Goal: Task Accomplishment & Management: Complete application form

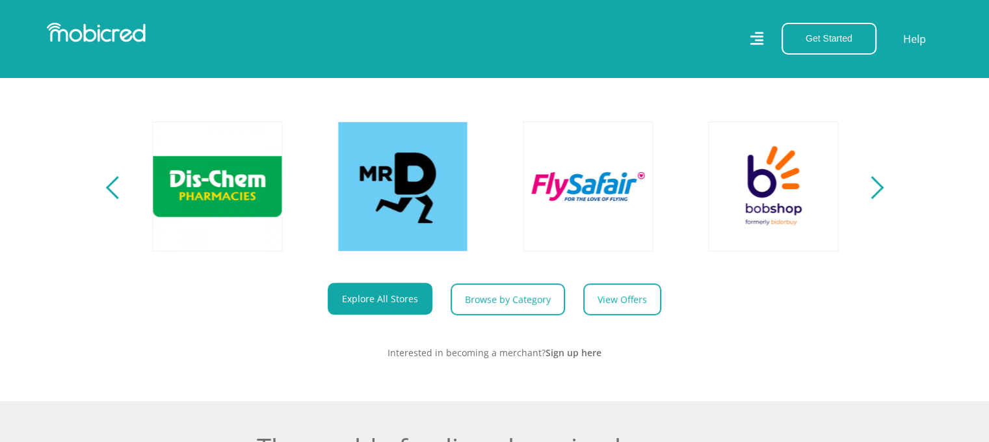
scroll to position [0, 1667]
click at [876, 199] on div "Next" at bounding box center [871, 187] width 23 height 23
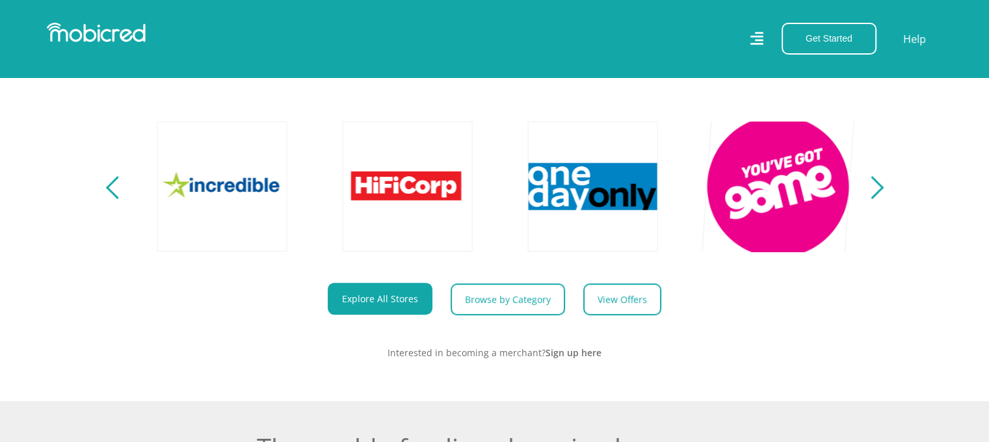
scroll to position [0, 2408]
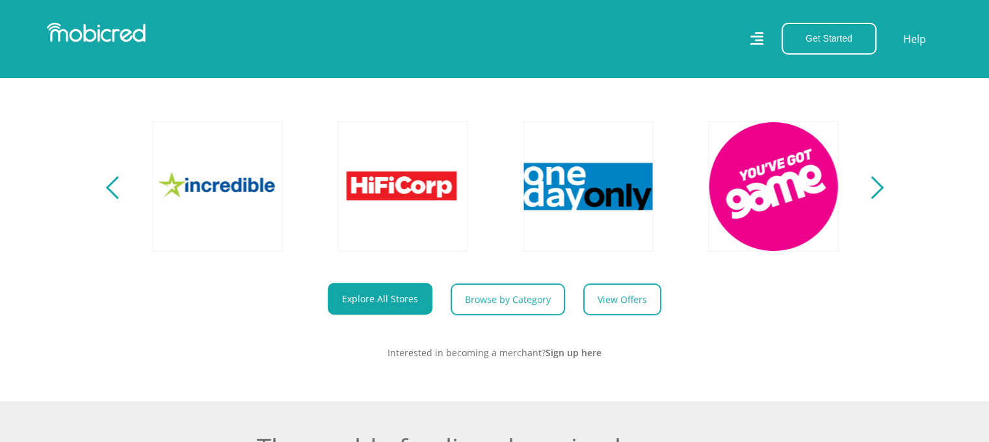
click at [887, 200] on section "Explore One Account. Infinite Possibilities. Unlock the possibilities of online…" at bounding box center [494, 161] width 989 height 479
click at [872, 199] on div "Next" at bounding box center [871, 187] width 23 height 23
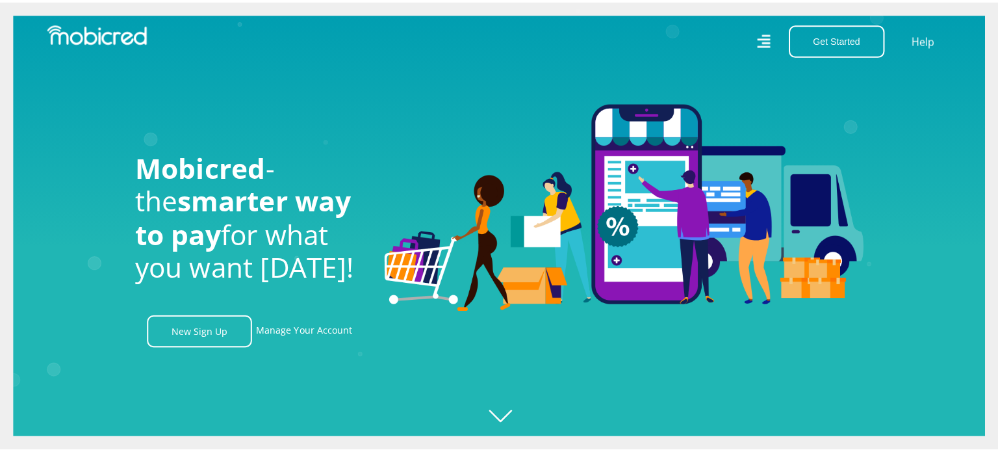
scroll to position [0, 2964]
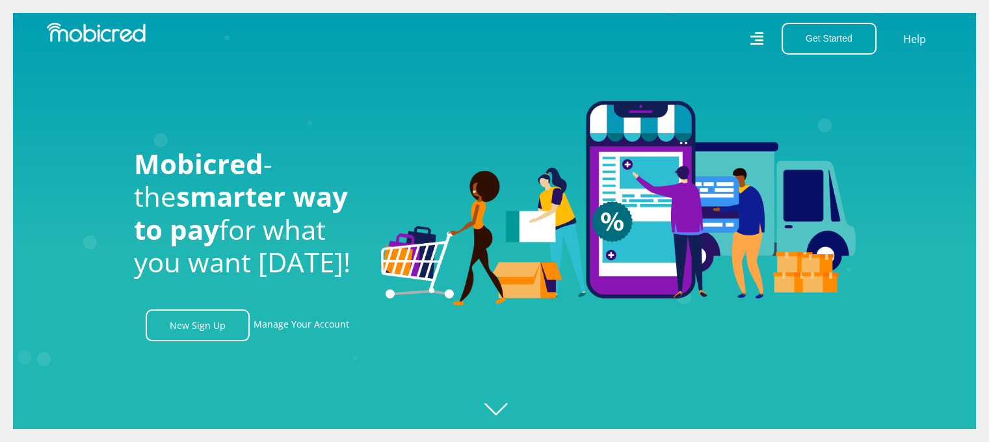
click at [115, 44] on div at bounding box center [266, 39] width 458 height 32
click at [757, 42] on icon at bounding box center [756, 38] width 13 height 18
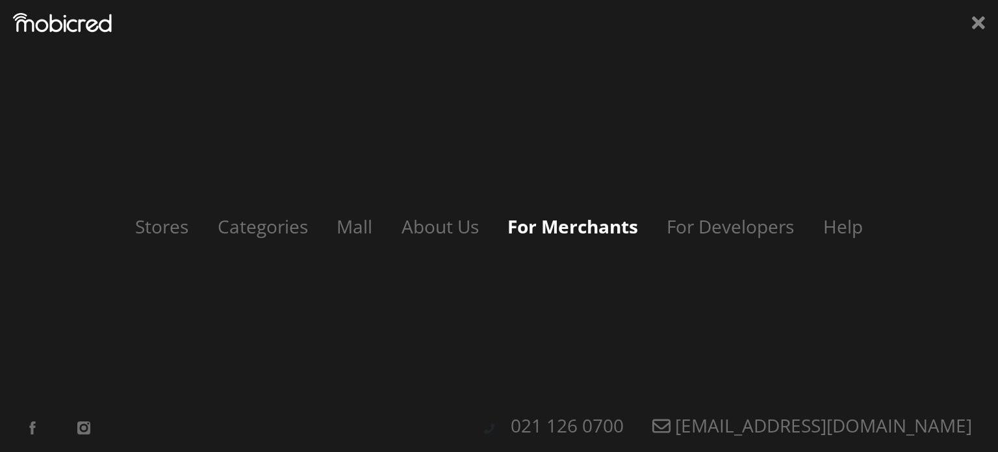
click at [551, 228] on link "For Merchants" at bounding box center [573, 226] width 157 height 25
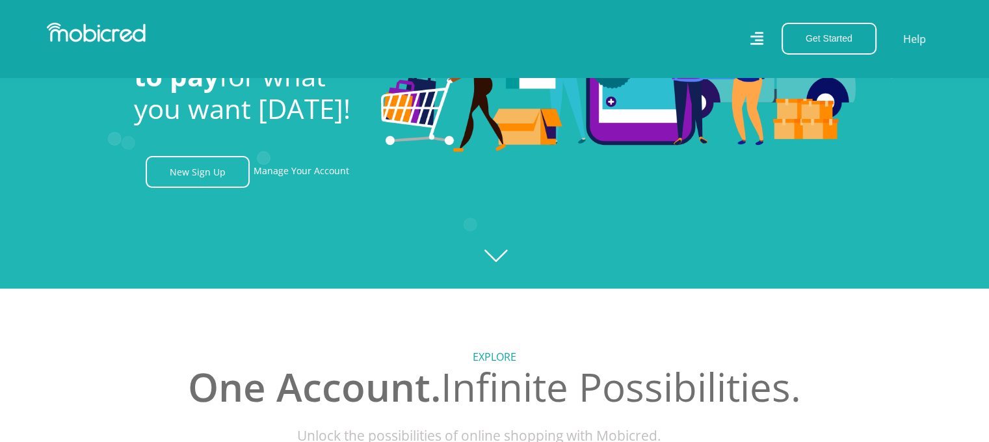
scroll to position [195, 0]
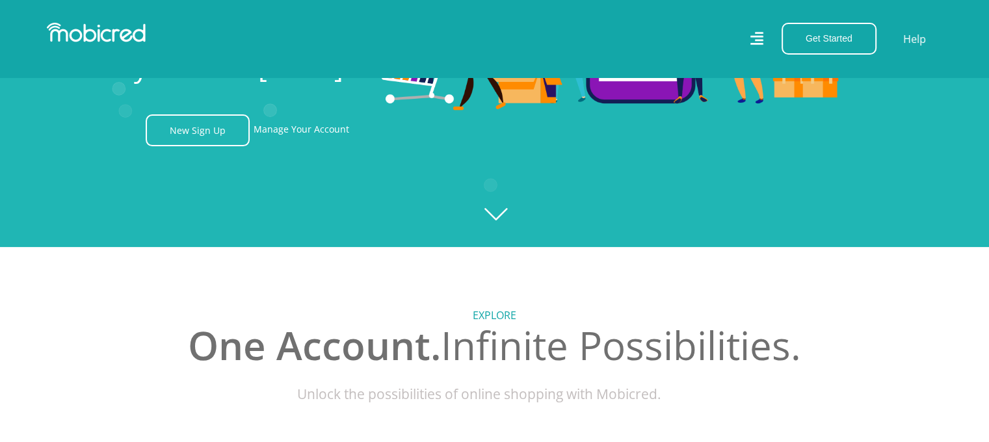
click at [504, 210] on icon "Created with [PERSON_NAME] 2.3.0" at bounding box center [494, 26] width 989 height 442
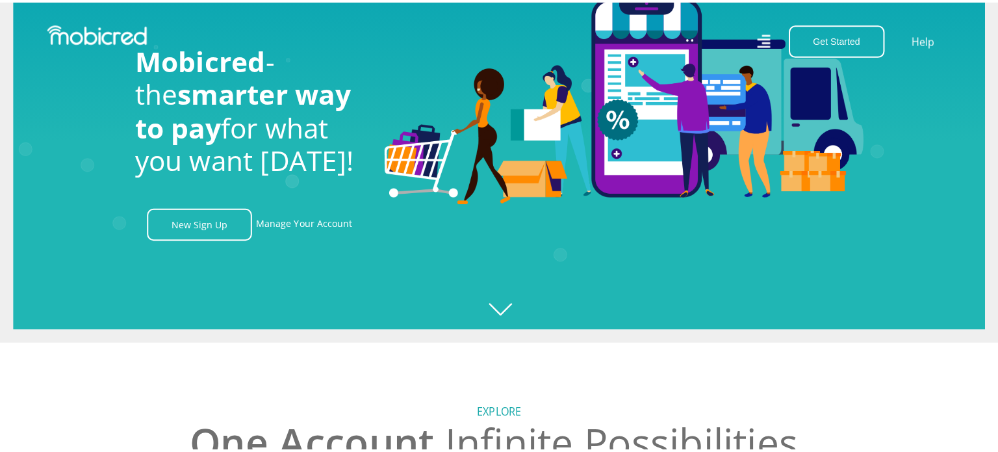
scroll to position [0, 0]
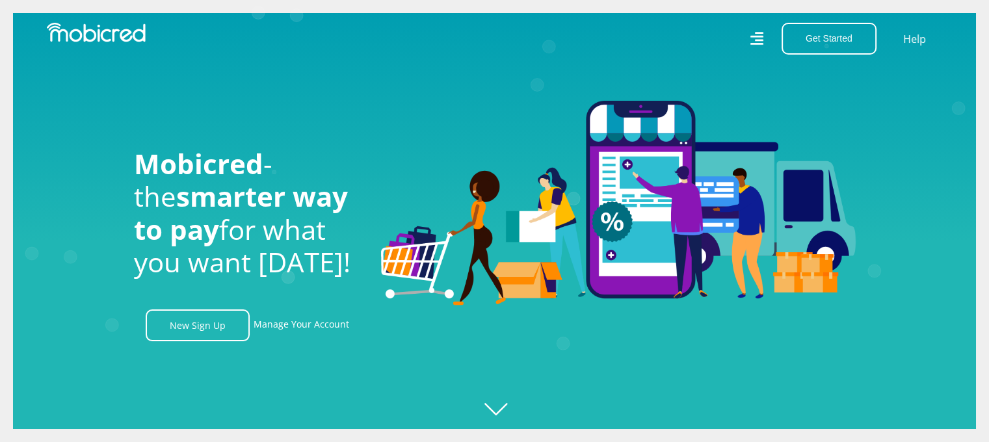
drag, startPoint x: 773, startPoint y: 53, endPoint x: 767, endPoint y: 47, distance: 8.3
click at [771, 51] on div "Get Started Open an Account Account Holder Login" at bounding box center [825, 39] width 118 height 32
click at [758, 40] on icon at bounding box center [755, 38] width 13 height 13
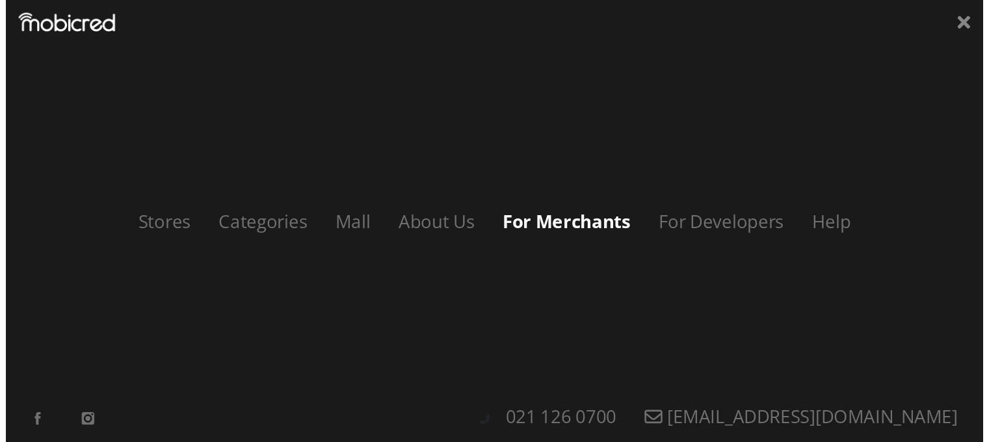
scroll to position [0, 1667]
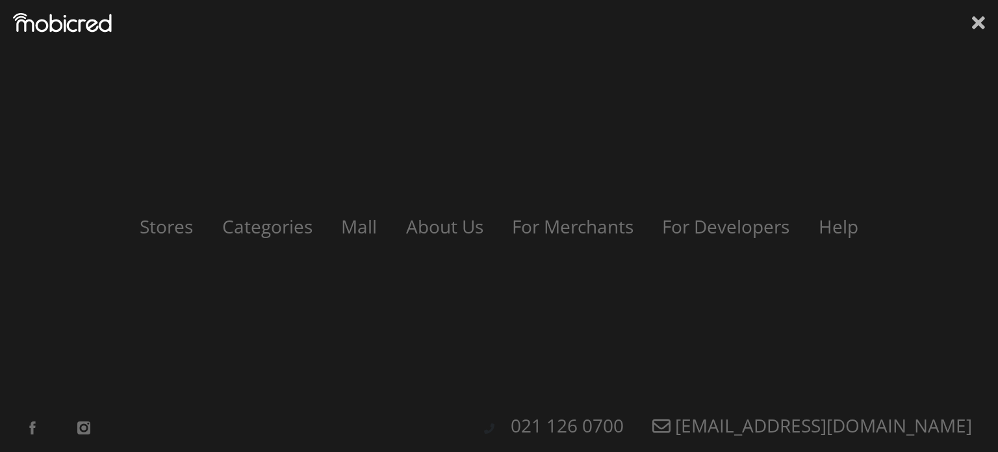
click at [978, 21] on icon at bounding box center [978, 22] width 13 height 13
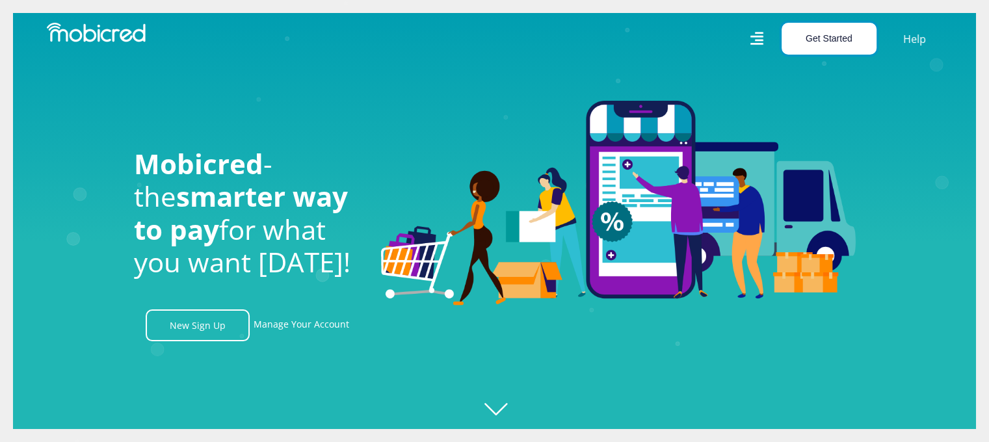
click at [811, 39] on button "Get Started" at bounding box center [828, 39] width 95 height 32
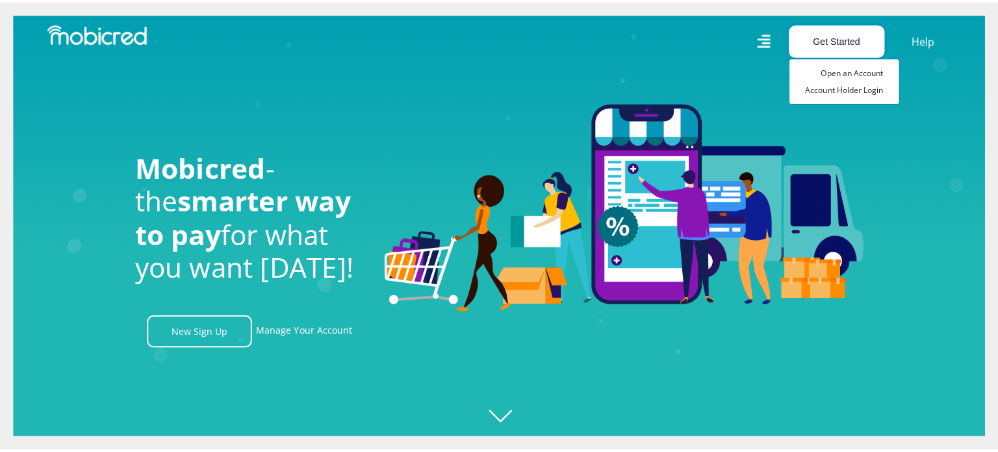
scroll to position [0, 2408]
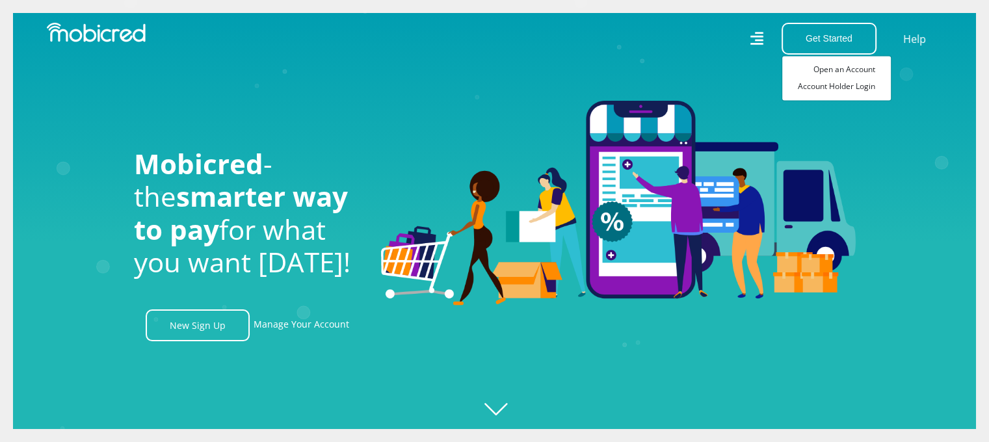
click at [742, 42] on div "Get Started Open an Account Account Holder Login Help" at bounding box center [724, 39] width 458 height 32
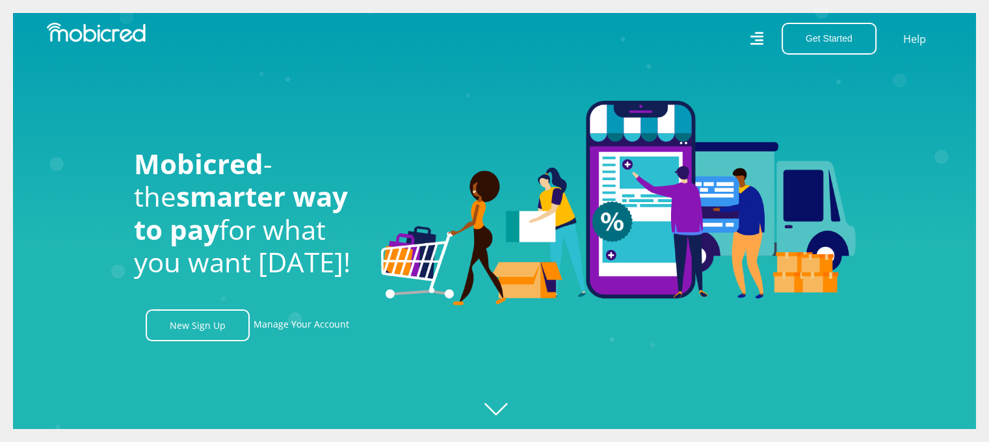
click at [754, 38] on icon at bounding box center [756, 39] width 14 height 20
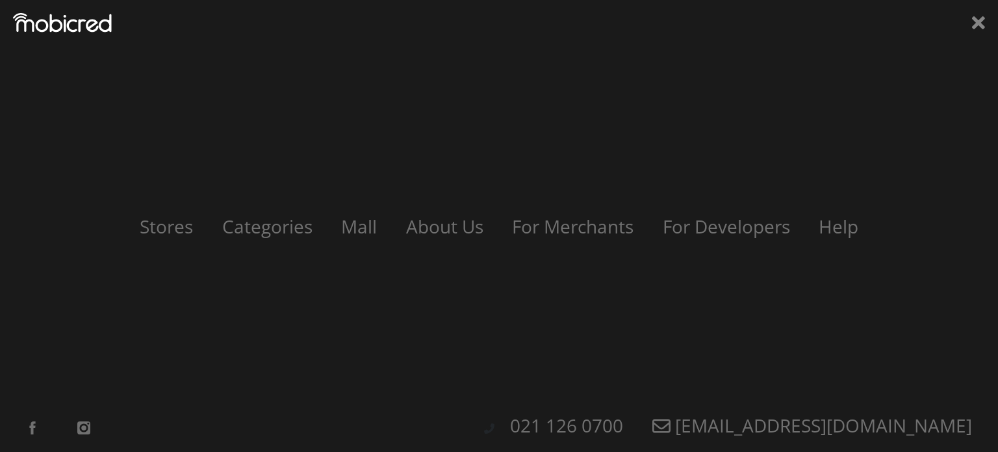
scroll to position [0, 2964]
click at [268, 233] on link "Categories" at bounding box center [267, 226] width 124 height 25
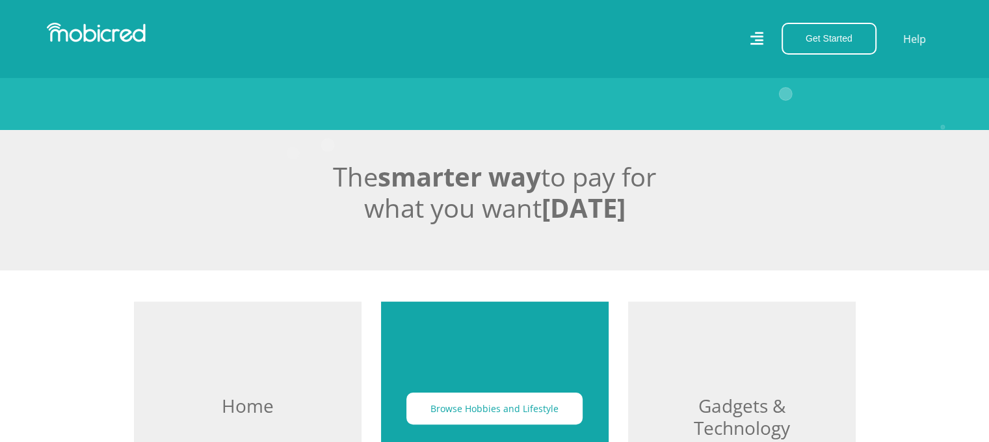
scroll to position [455, 0]
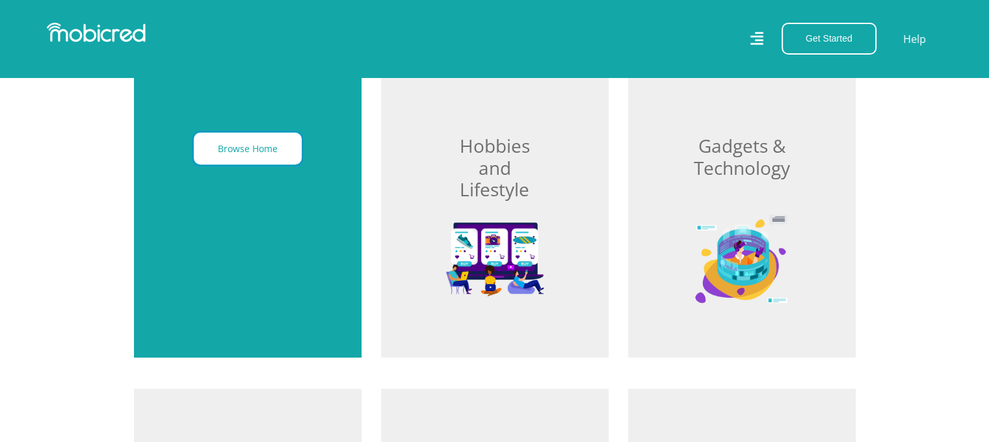
click at [265, 149] on button "Browse Home" at bounding box center [248, 149] width 108 height 32
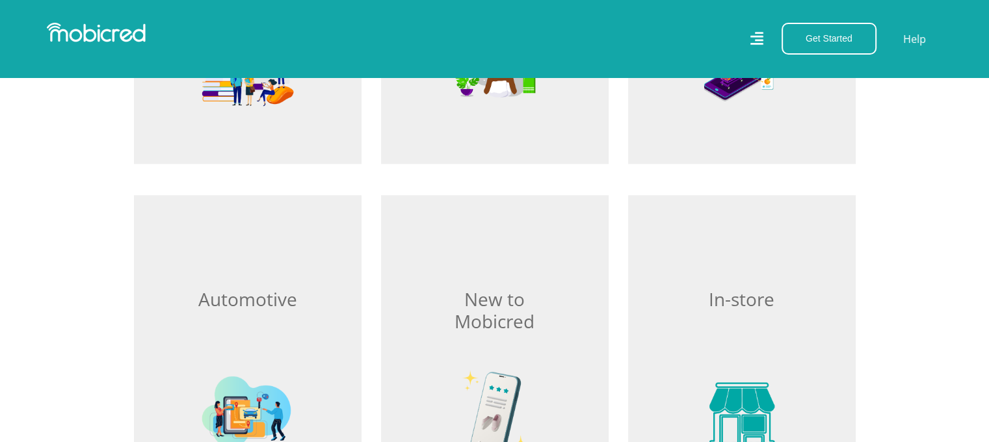
scroll to position [1794, 0]
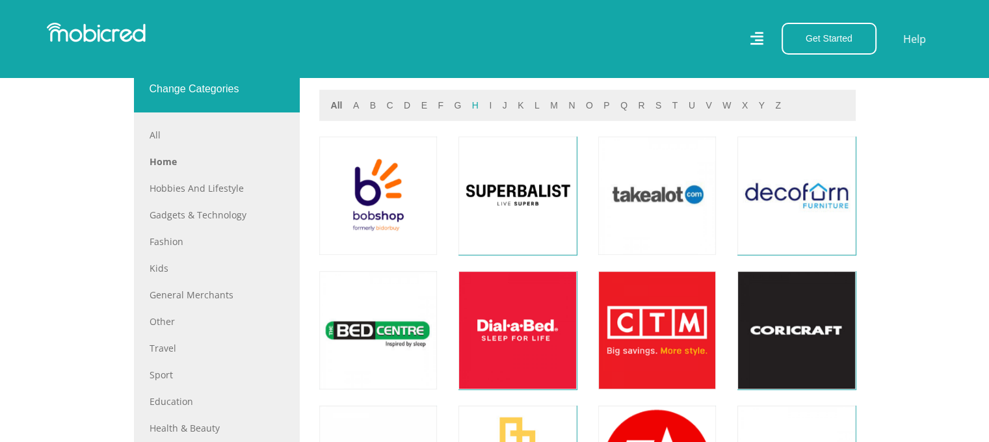
scroll to position [463, 0]
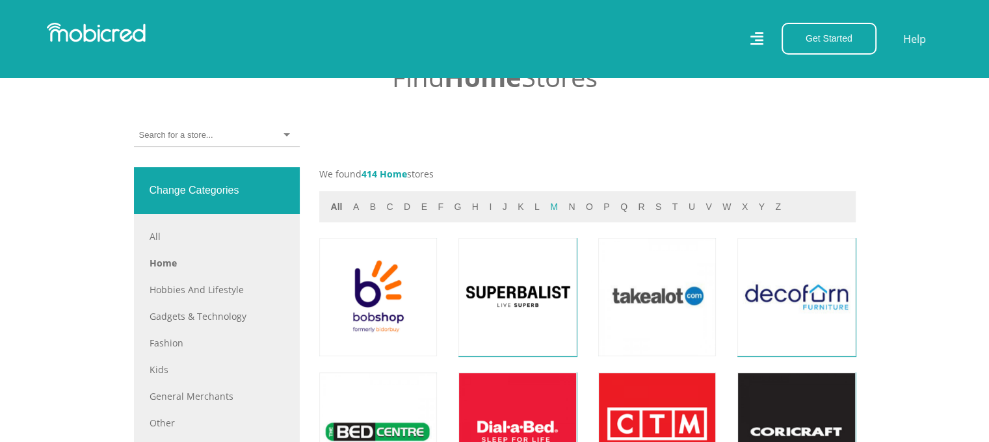
click at [546, 205] on button "m" at bounding box center [554, 207] width 16 height 15
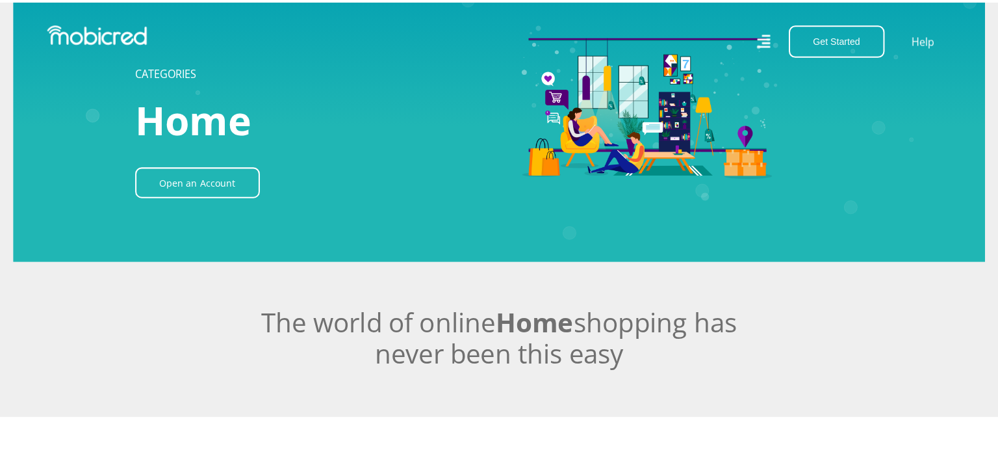
scroll to position [0, 0]
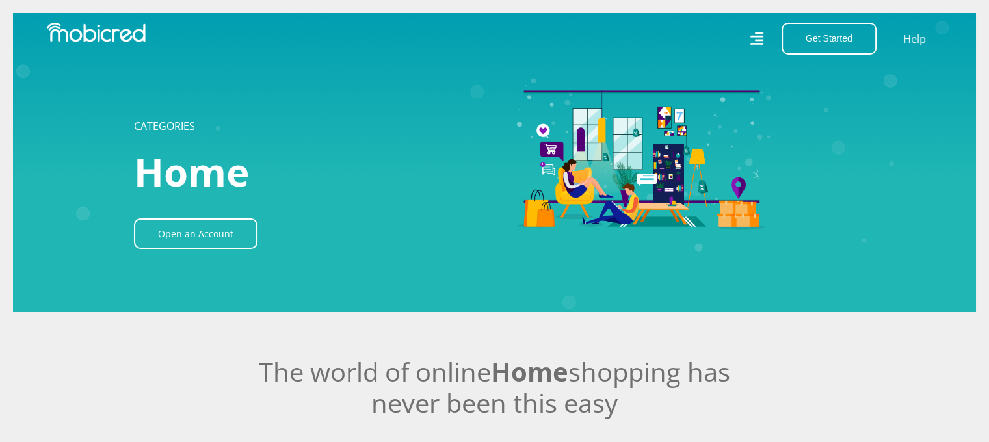
click at [761, 42] on icon at bounding box center [755, 38] width 13 height 19
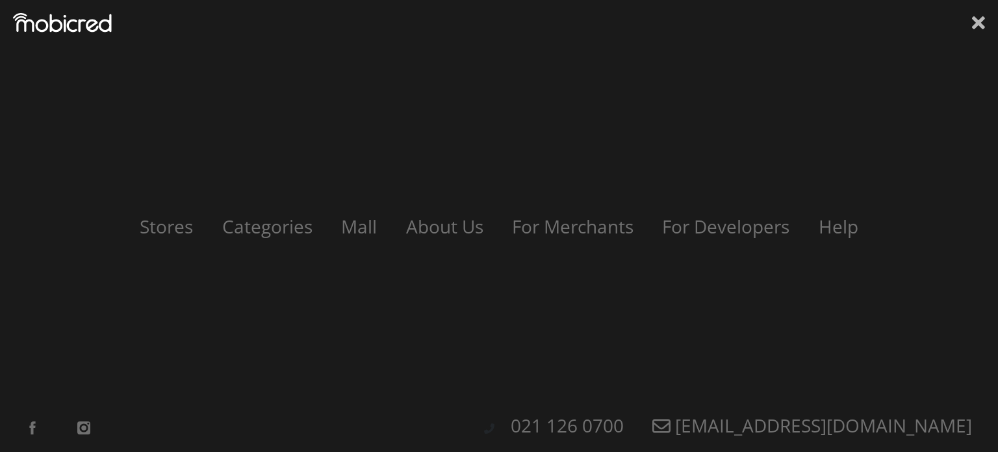
click at [980, 23] on icon at bounding box center [978, 22] width 13 height 13
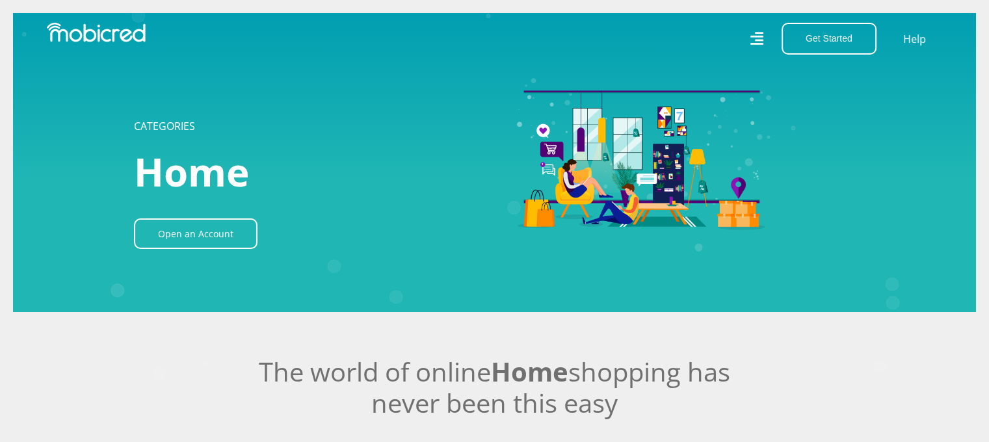
click at [755, 41] on icon at bounding box center [755, 38] width 13 height 19
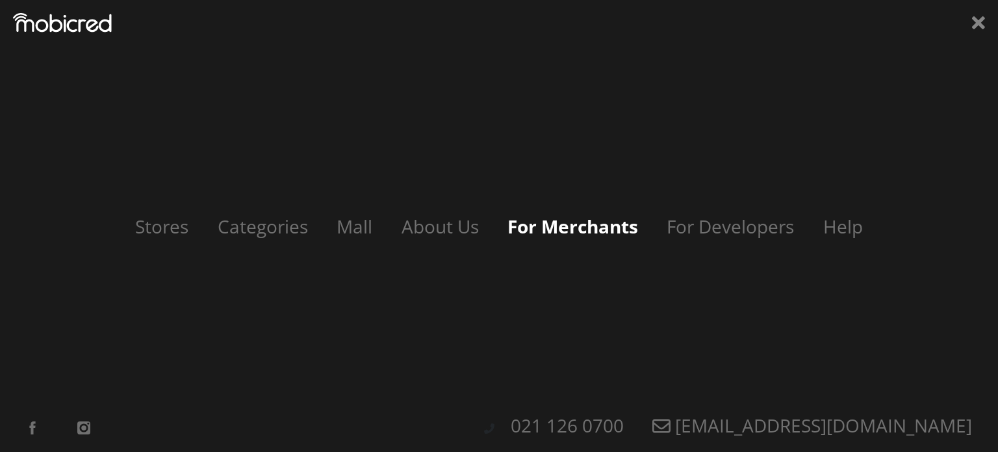
click at [588, 228] on link "For Merchants" at bounding box center [573, 226] width 157 height 25
drag, startPoint x: 487, startPoint y: 237, endPoint x: 473, endPoint y: 235, distance: 14.4
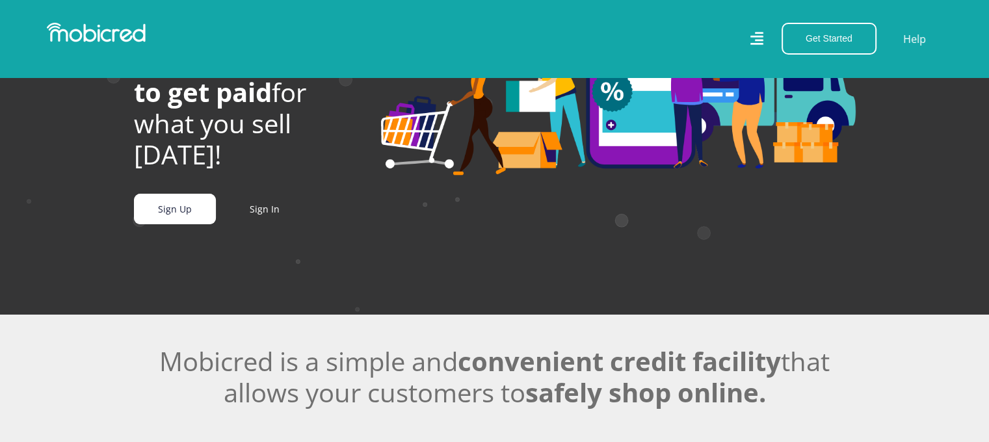
scroll to position [130, 0]
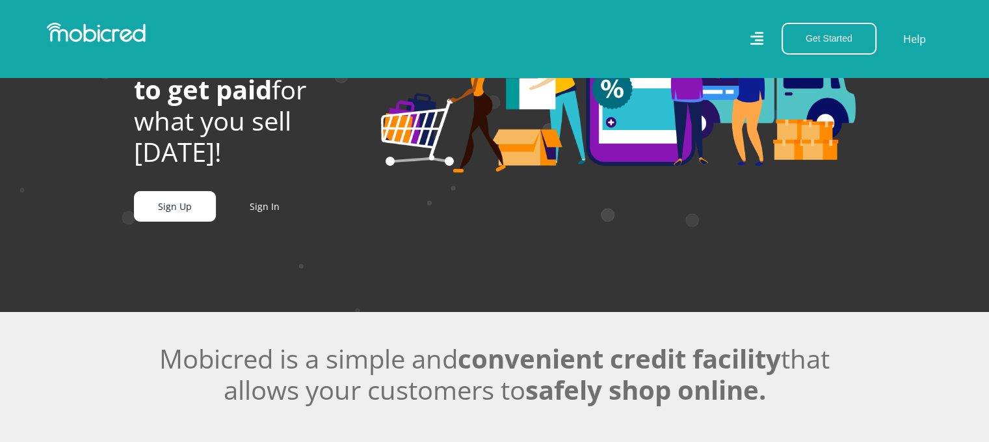
click at [185, 215] on link "Sign Up" at bounding box center [175, 206] width 82 height 31
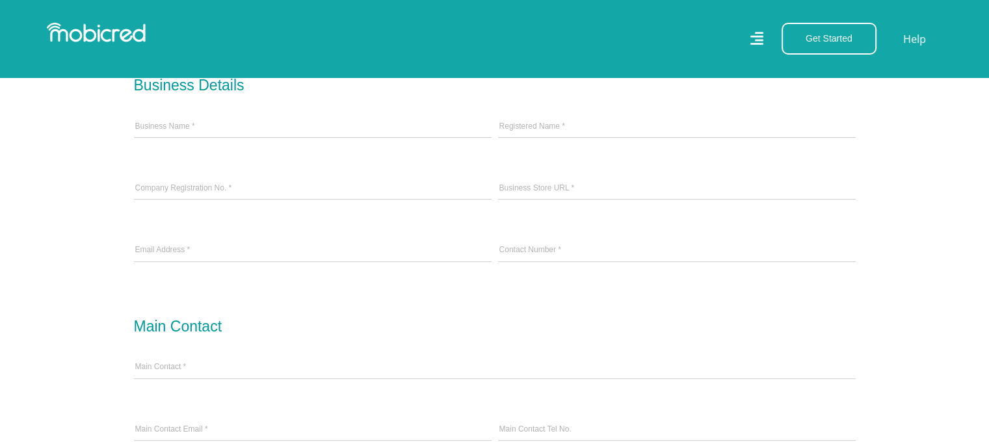
scroll to position [325, 0]
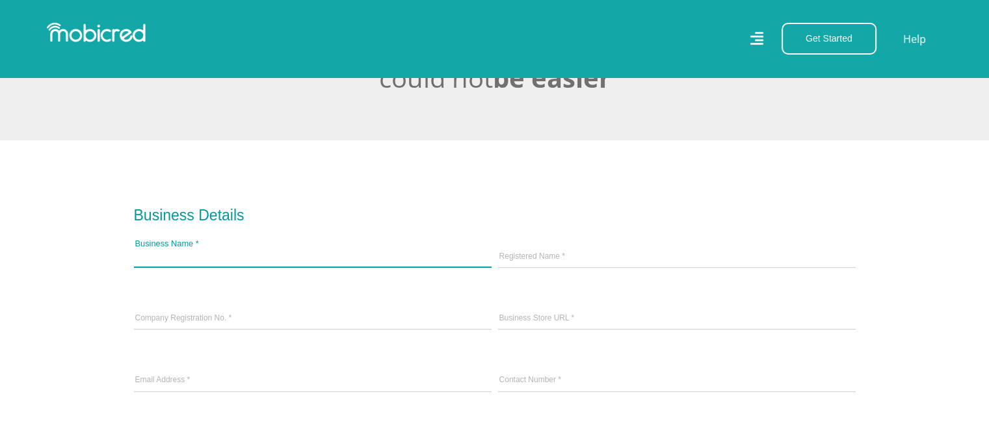
click at [213, 263] on input "Business Name *" at bounding box center [313, 258] width 358 height 20
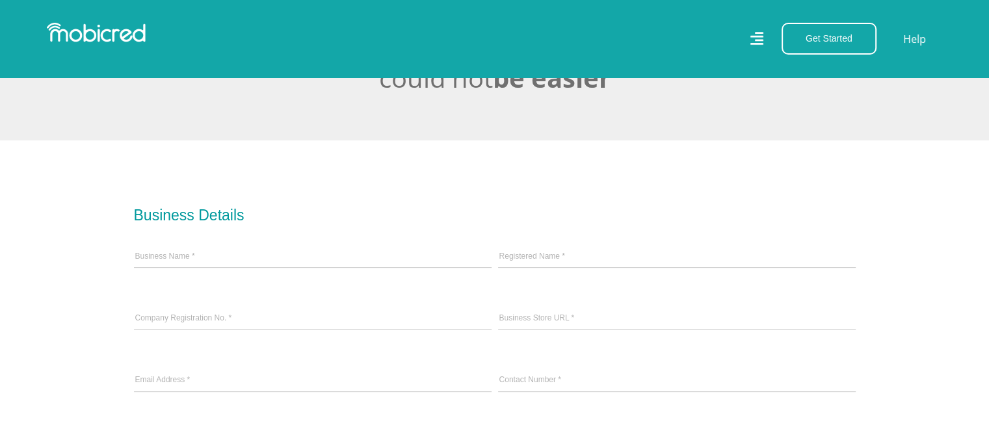
drag, startPoint x: 190, startPoint y: 245, endPoint x: 183, endPoint y: 254, distance: 11.6
click at [189, 248] on div "Business Name *" at bounding box center [313, 258] width 364 height 62
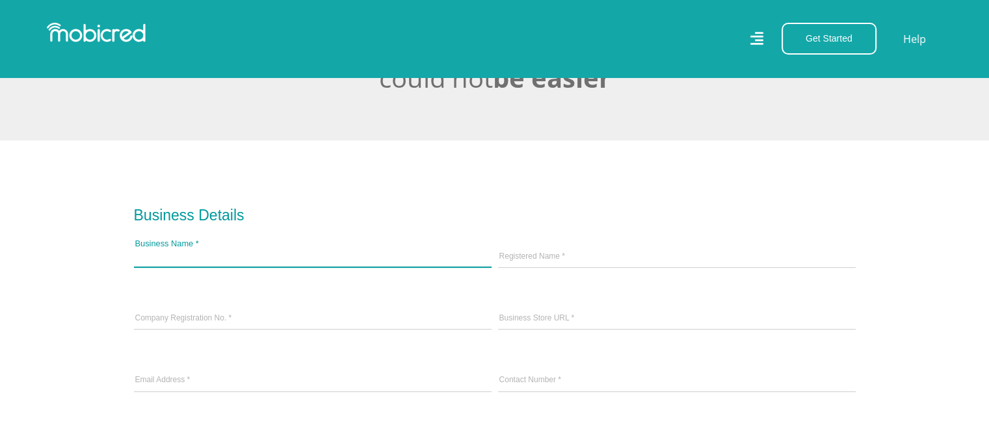
click at [182, 255] on input "Business Name *" at bounding box center [313, 258] width 358 height 20
type input "Macete Electronics CC"
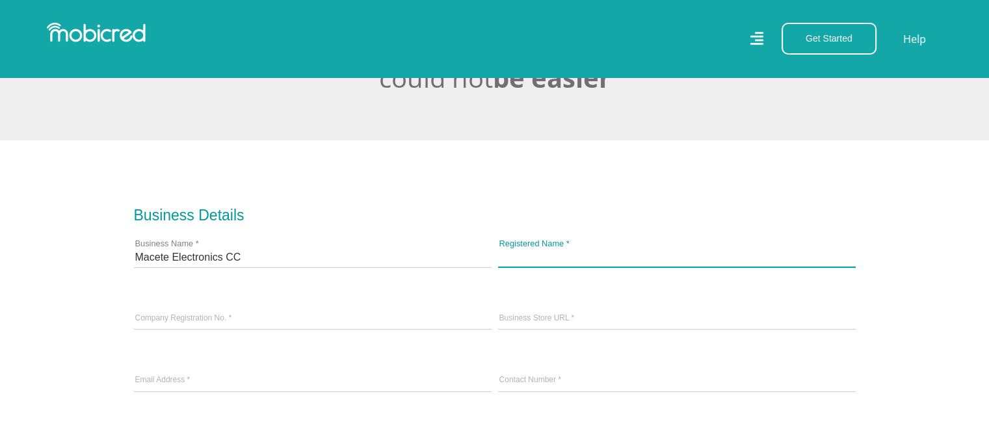
click at [548, 254] on input "Registered Name *" at bounding box center [677, 258] width 358 height 20
type input "2001/0018572/23"
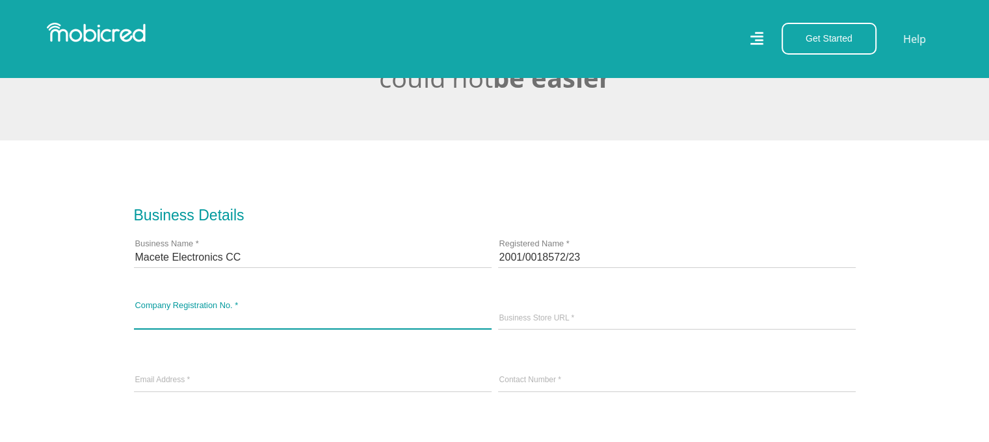
click at [348, 306] on div "Company Registration No. *" at bounding box center [313, 320] width 364 height 62
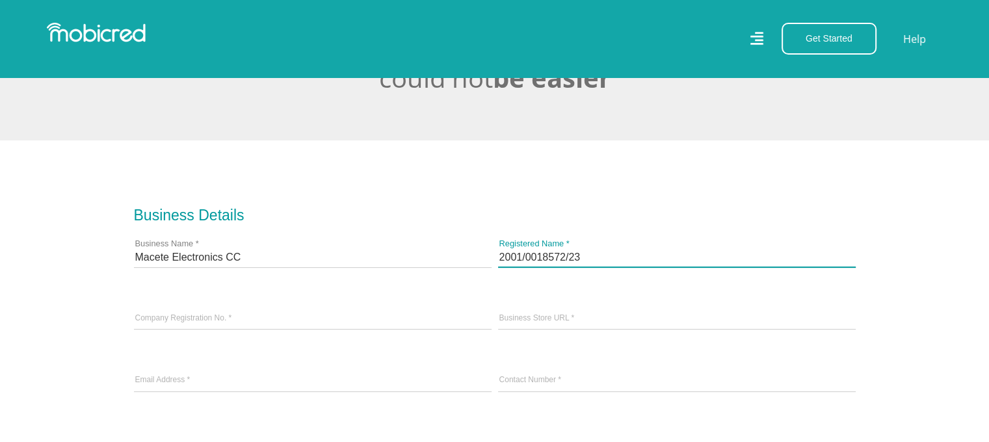
click at [613, 260] on input "2001/0018572/23" at bounding box center [677, 258] width 358 height 20
drag, startPoint x: 613, startPoint y: 260, endPoint x: 510, endPoint y: 259, distance: 103.4
click at [510, 259] on input "2001/0018572/23" at bounding box center [677, 258] width 358 height 20
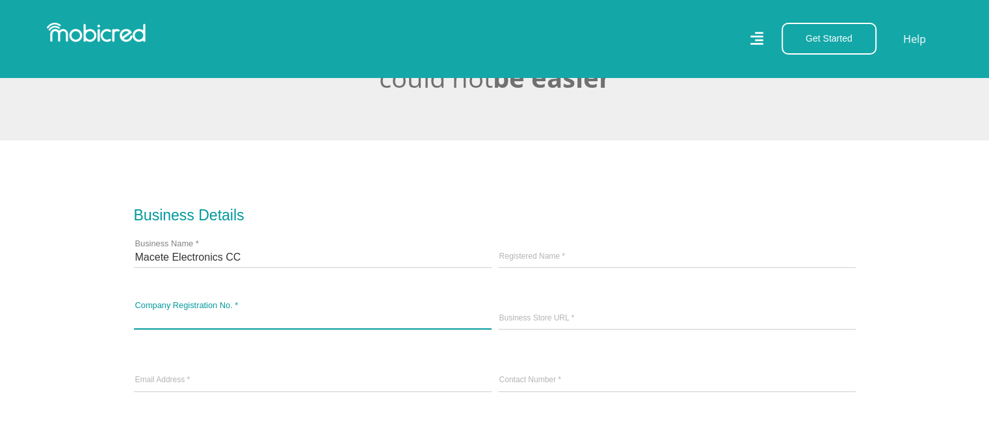
click at [334, 308] on div "Company Registration No. *" at bounding box center [313, 320] width 364 height 62
paste input "2001/0018572/23"
type input "2001/0018572/23"
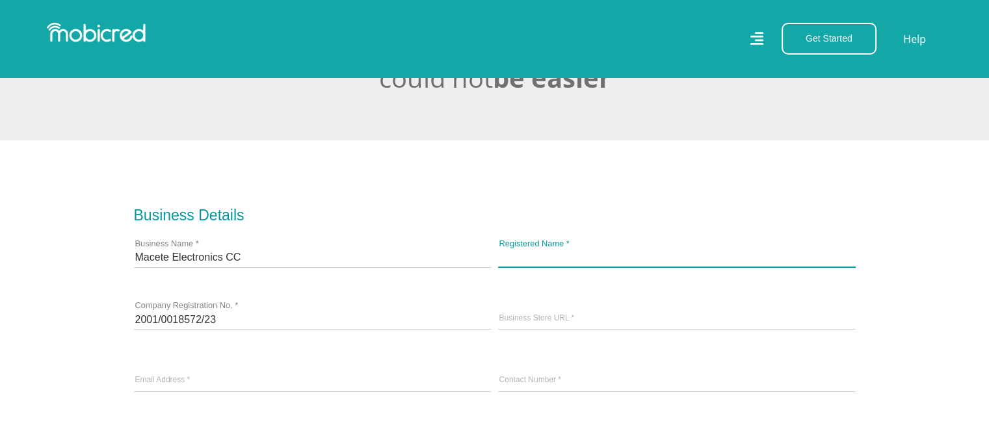
click at [649, 253] on input "Registered Name *" at bounding box center [677, 258] width 358 height 20
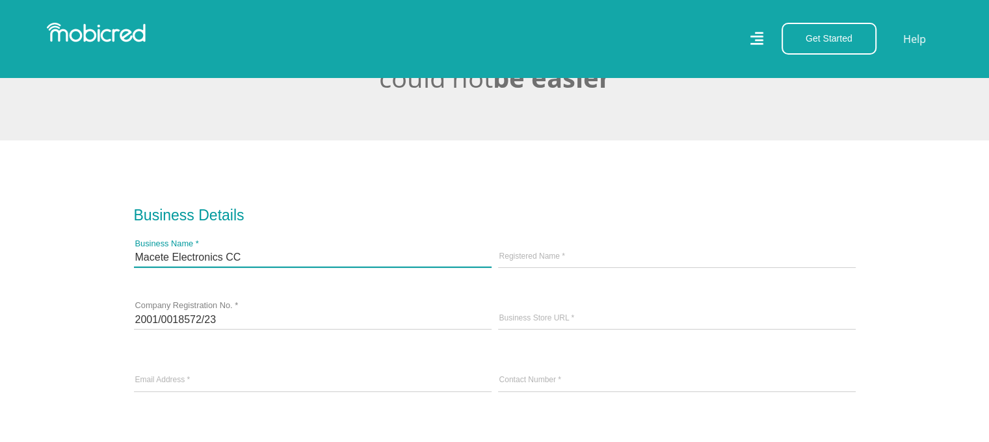
drag, startPoint x: 337, startPoint y: 264, endPoint x: 324, endPoint y: 257, distance: 15.4
click at [337, 261] on input "Macete Electronics CC" at bounding box center [313, 258] width 358 height 20
drag, startPoint x: 195, startPoint y: 257, endPoint x: 75, endPoint y: 257, distance: 120.3
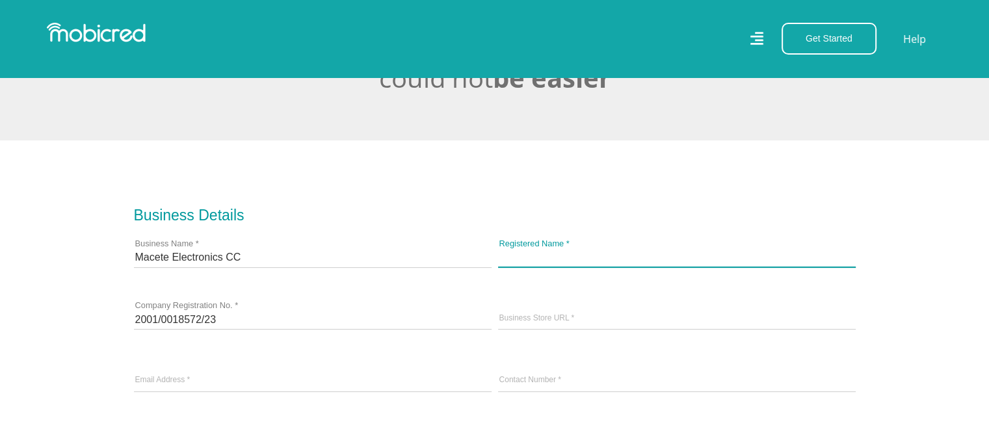
drag, startPoint x: 704, startPoint y: 255, endPoint x: 679, endPoint y: 258, distance: 25.6
click at [700, 255] on input "Registered Name *" at bounding box center [677, 258] width 358 height 20
paste input "Macete Electronics CC"
type input "Macete Electronics CC"
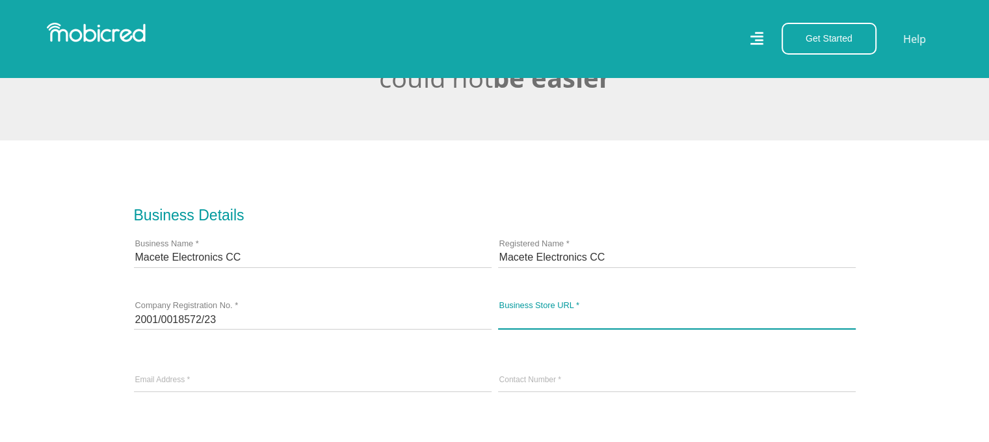
click at [579, 314] on input "Business Store URL *" at bounding box center [677, 319] width 358 height 20
type input "www.macete.co.za"
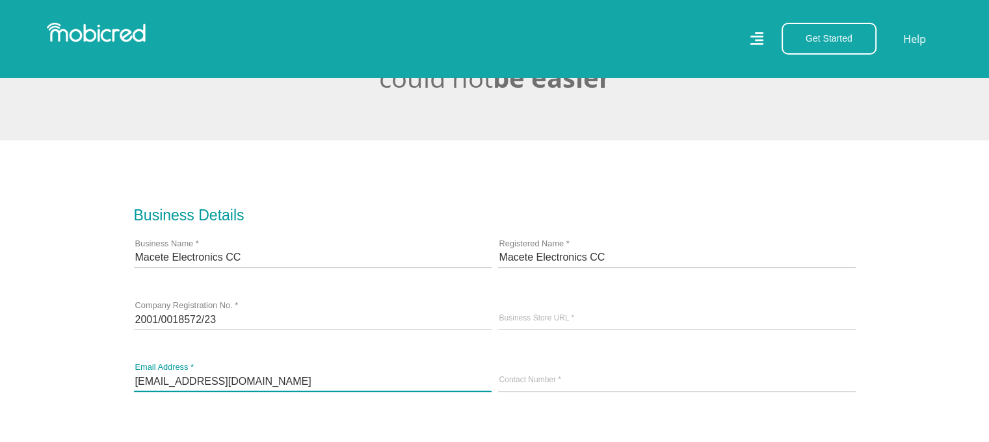
type input "support@macete.co.za"
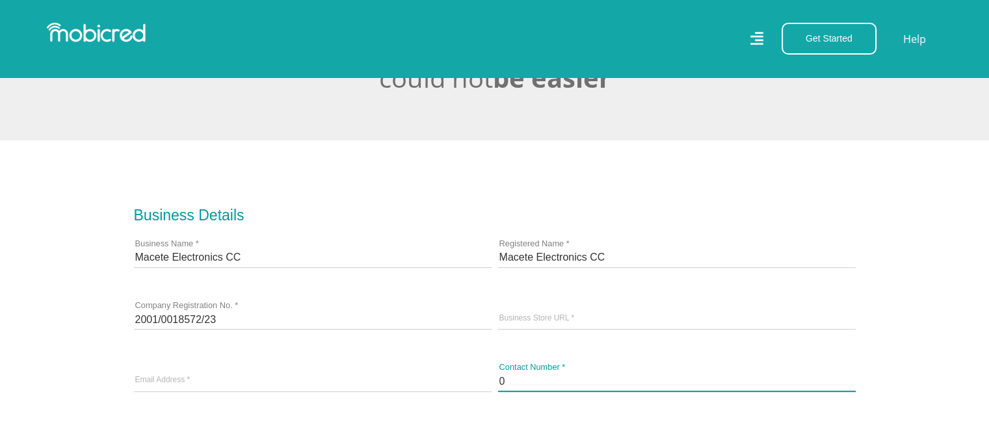
type input "0315022674"
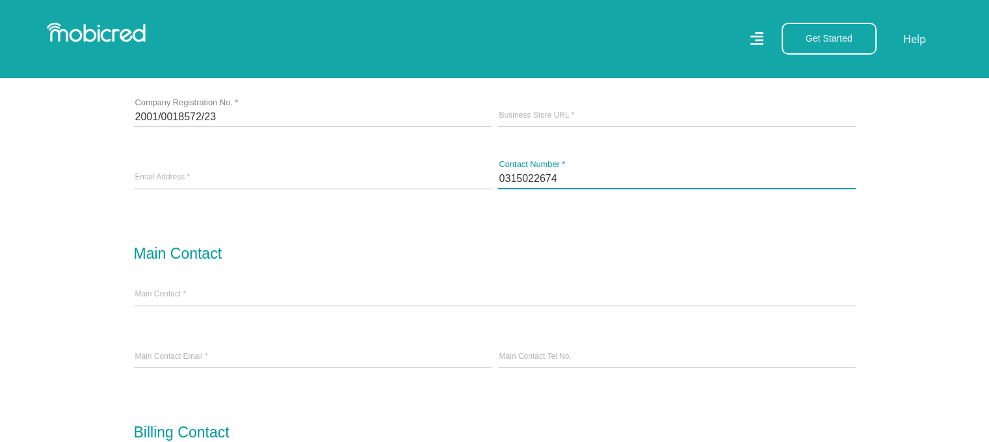
scroll to position [585, 0]
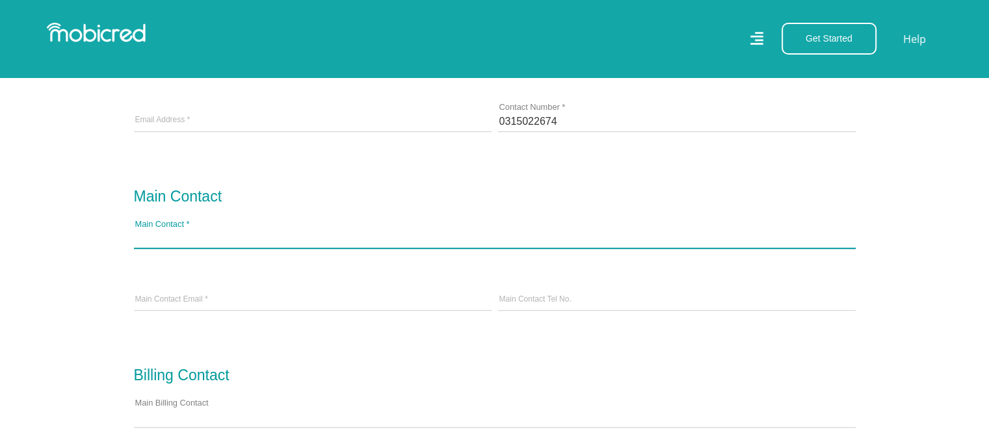
click at [246, 229] on input "Main Contact *" at bounding box center [495, 238] width 722 height 20
type input "Gift Dikgole"
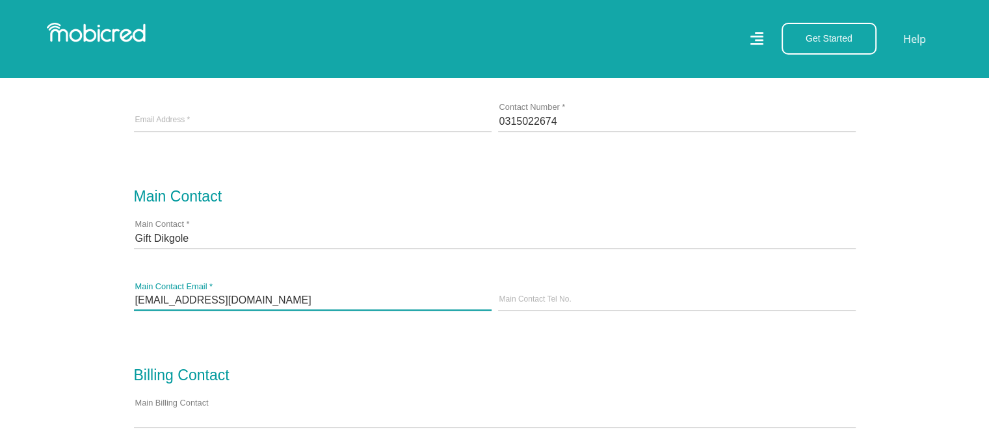
type input "support@macete.co.za"
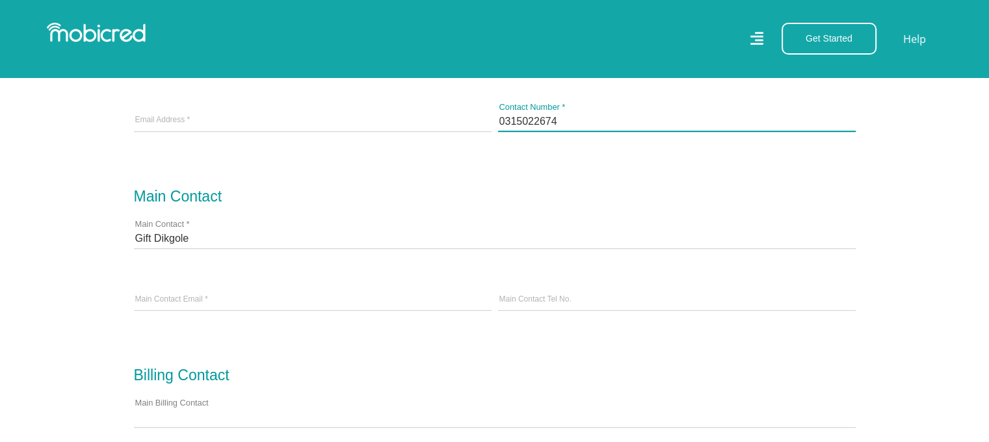
click at [590, 118] on input "0315022674" at bounding box center [677, 121] width 358 height 20
drag, startPoint x: 506, startPoint y: 329, endPoint x: 509, endPoint y: 319, distance: 10.9
click at [507, 324] on div "Main Contact Tel No." at bounding box center [677, 301] width 364 height 62
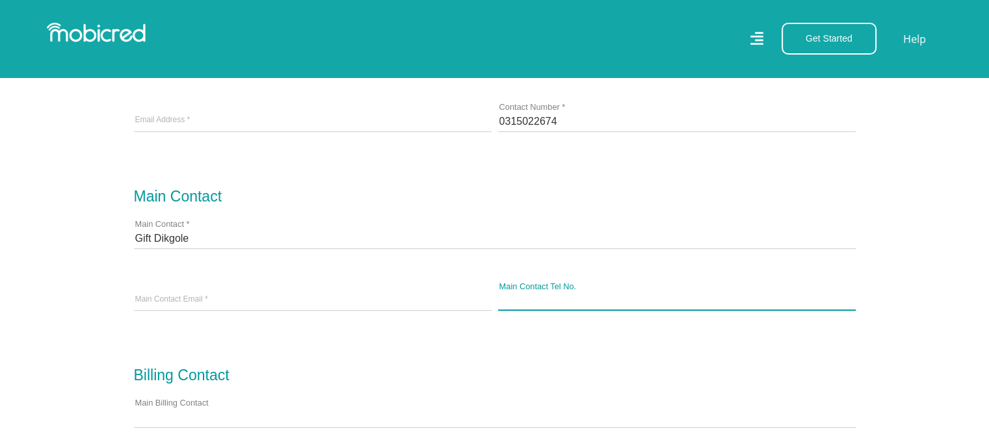
click at [515, 297] on input "Main Contact Tel No." at bounding box center [677, 301] width 358 height 20
paste input "0315022674"
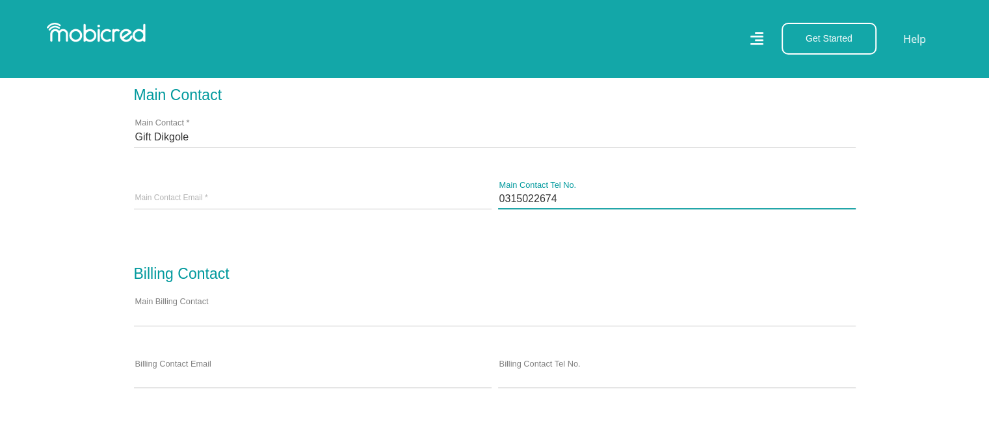
scroll to position [780, 0]
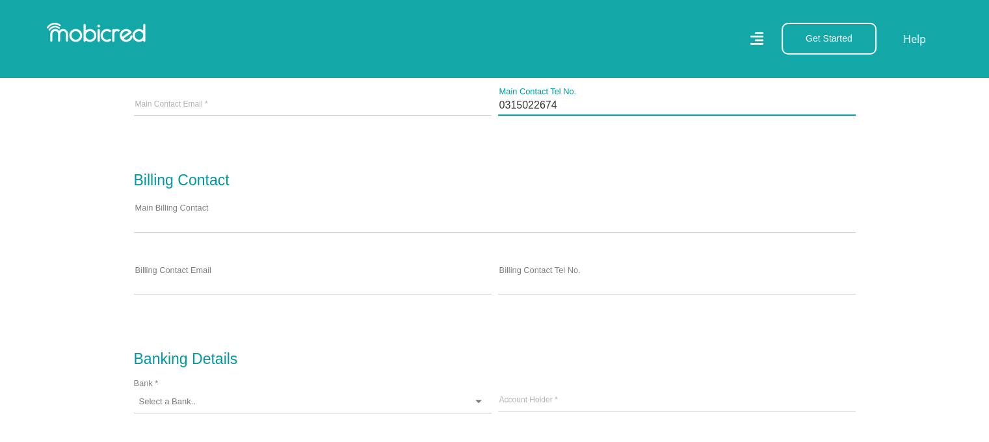
type input "0315022674"
click at [161, 202] on div "Main Billing Contact" at bounding box center [495, 222] width 728 height 62
click at [165, 206] on div "Main Billing Contact" at bounding box center [495, 222] width 728 height 62
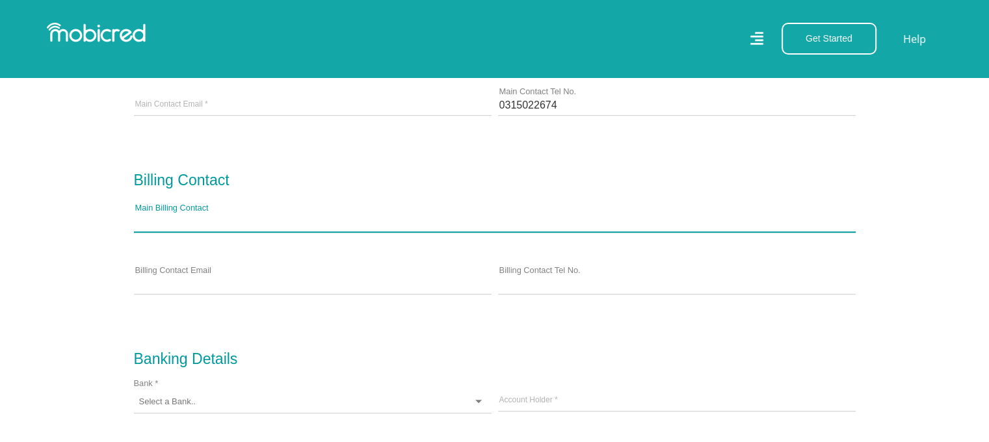
click at [168, 216] on input "Main Billing Contact" at bounding box center [495, 222] width 722 height 20
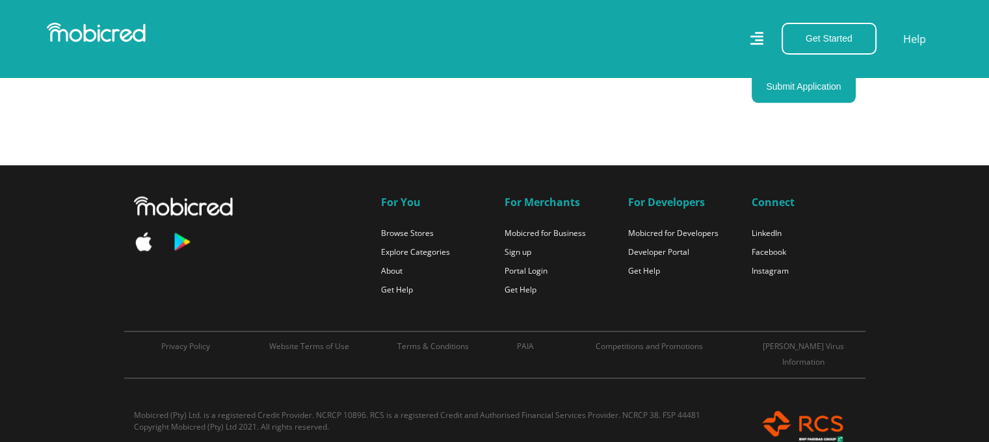
scroll to position [1515, 0]
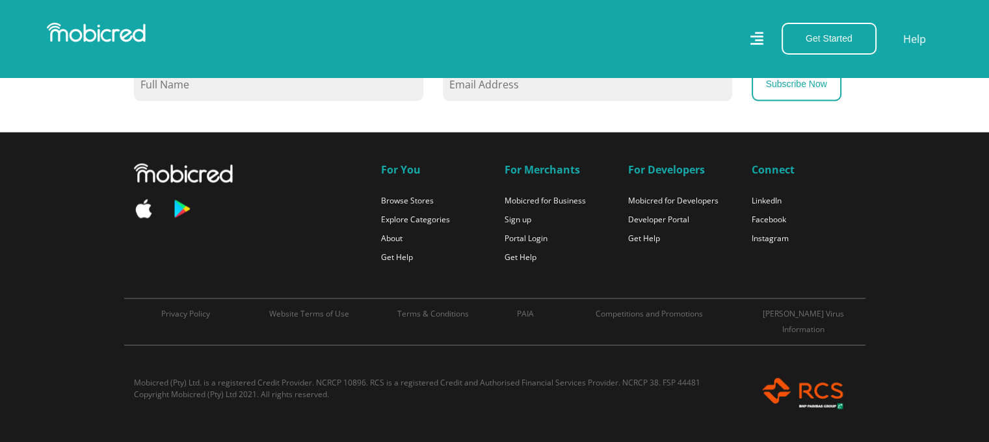
scroll to position [0, 1606]
click at [413, 264] on li "Get Help" at bounding box center [433, 256] width 104 height 16
click at [506, 263] on link "Get Help" at bounding box center [520, 257] width 32 height 11
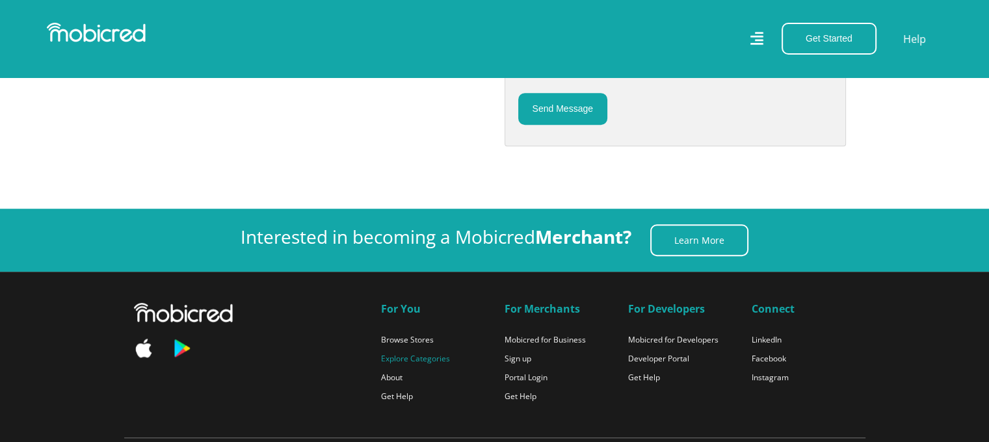
scroll to position [817, 0]
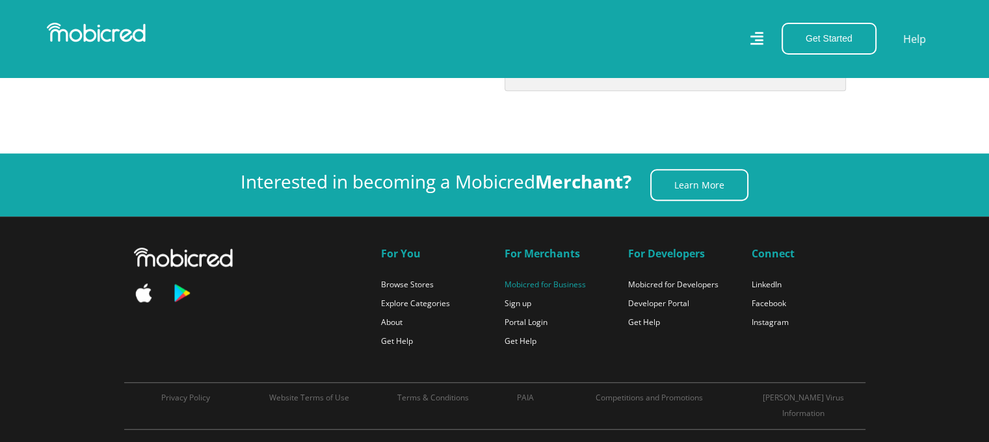
click at [543, 281] on link "Mobicred for Business" at bounding box center [544, 284] width 81 height 11
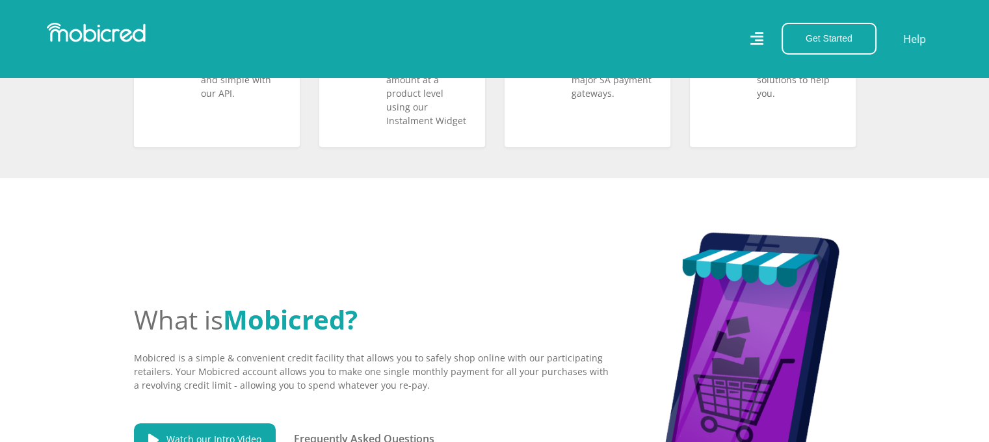
scroll to position [780, 0]
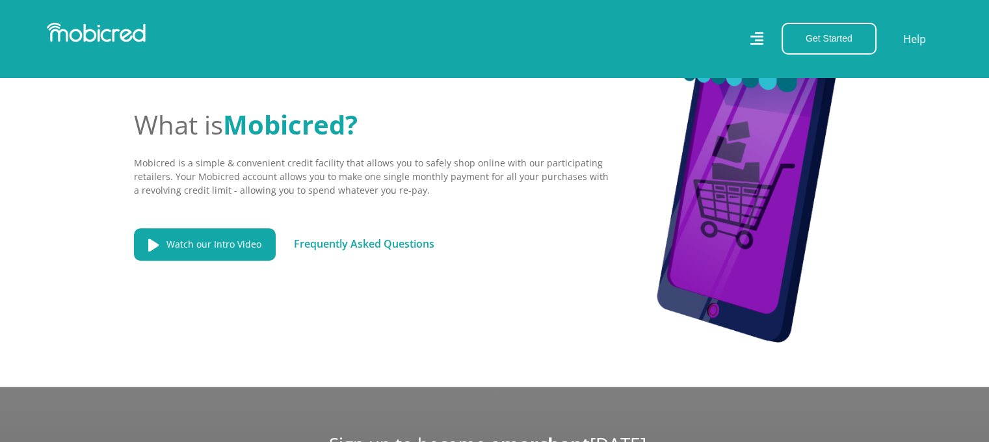
click at [348, 251] on link "Frequently Asked Questions" at bounding box center [364, 244] width 140 height 14
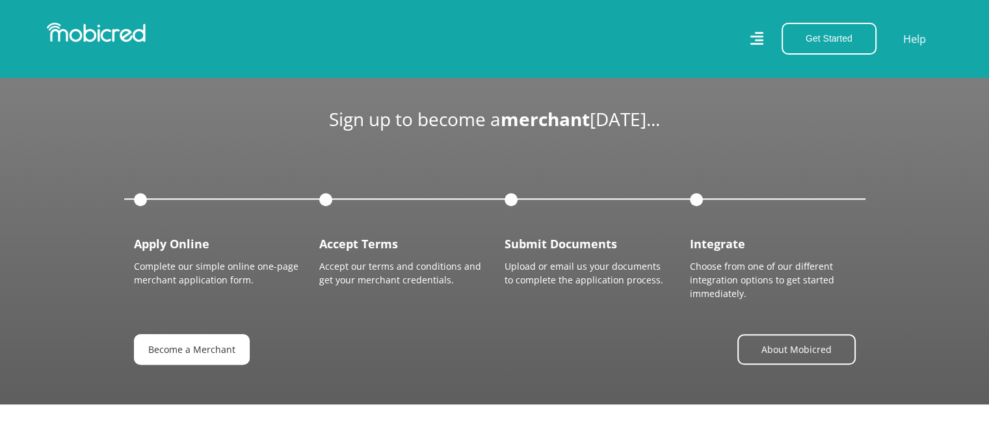
scroll to position [0, 988]
click at [224, 358] on link "Become a Merchant" at bounding box center [192, 349] width 116 height 31
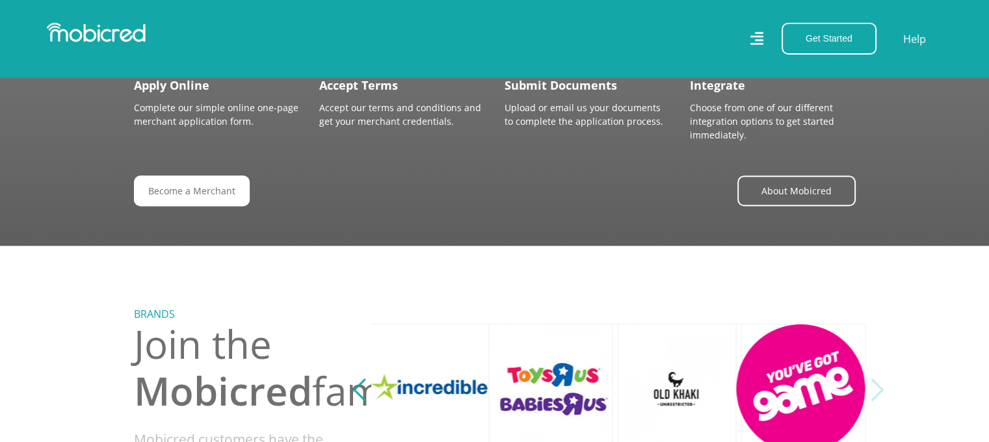
scroll to position [1235, 0]
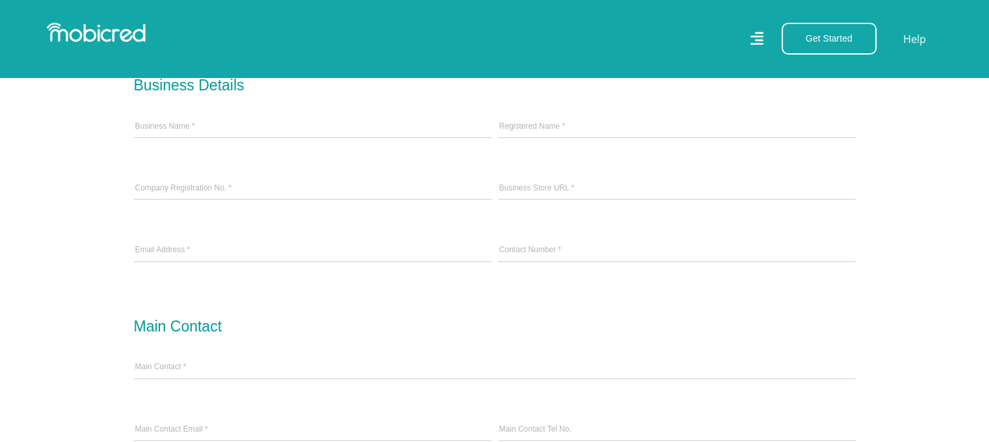
scroll to position [260, 0]
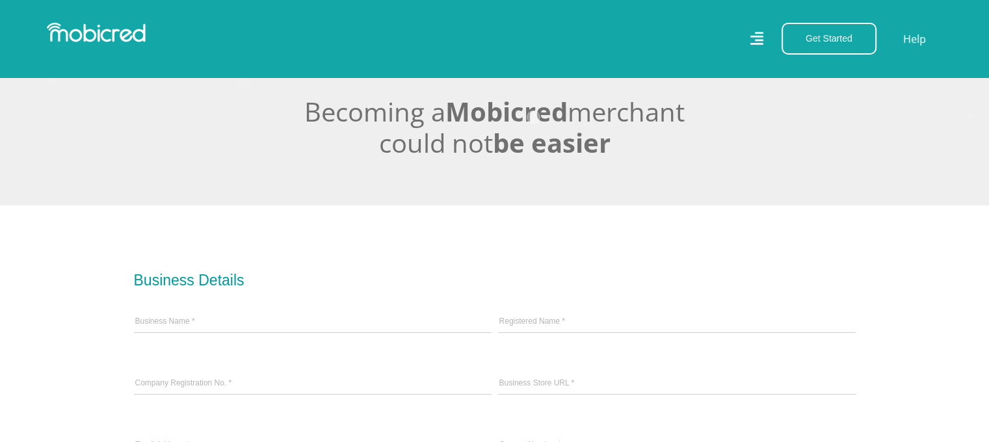
drag, startPoint x: 359, startPoint y: 268, endPoint x: 366, endPoint y: 265, distance: 8.1
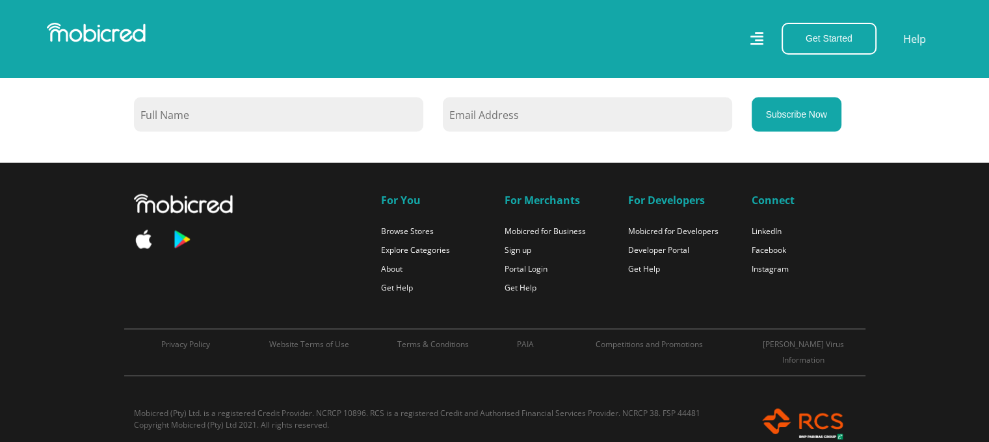
scroll to position [2559, 0]
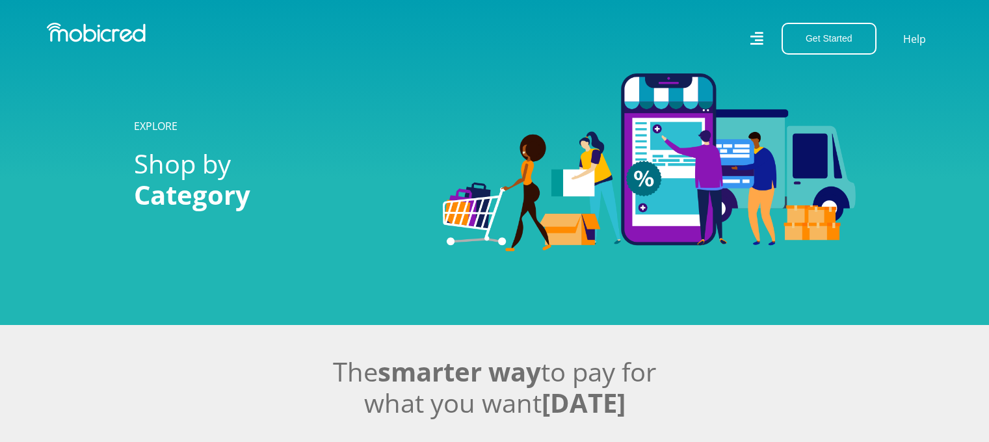
scroll to position [1897, 0]
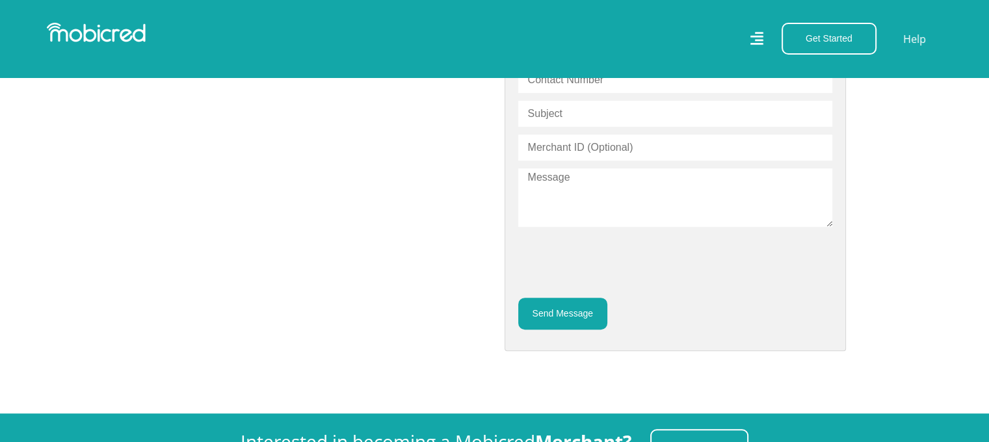
scroll to position [362, 0]
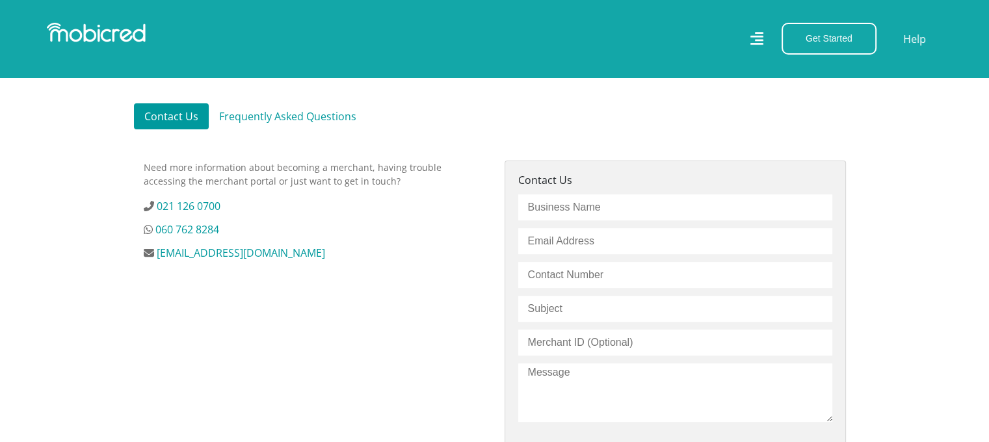
drag, startPoint x: 328, startPoint y: 255, endPoint x: 151, endPoint y: 244, distance: 177.2
click at [151, 245] on li "[EMAIL_ADDRESS][DOMAIN_NAME]" at bounding box center [314, 253] width 341 height 16
click at [383, 257] on li "[EMAIL_ADDRESS][DOMAIN_NAME]" at bounding box center [314, 253] width 341 height 16
drag, startPoint x: 352, startPoint y: 254, endPoint x: 159, endPoint y: 257, distance: 193.1
click at [159, 257] on li "[EMAIL_ADDRESS][DOMAIN_NAME]" at bounding box center [314, 253] width 341 height 16
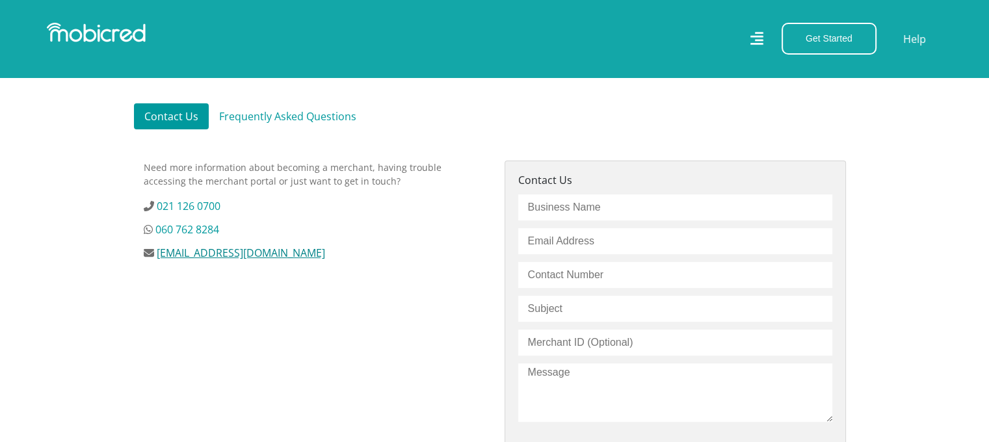
copy link "[EMAIL_ADDRESS][DOMAIN_NAME]"
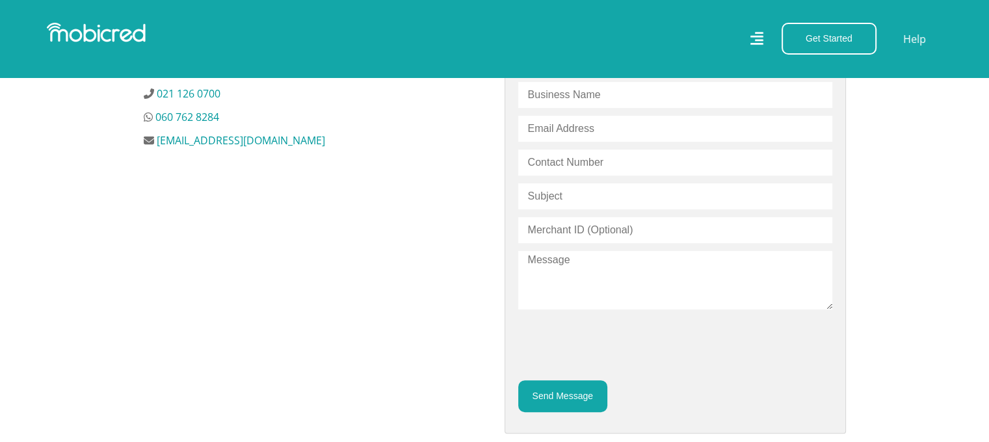
scroll to position [427, 0]
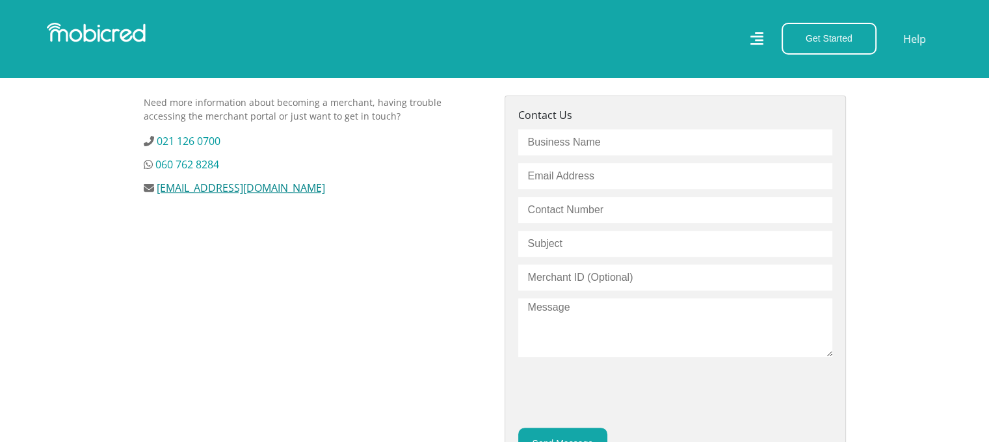
copy link "[EMAIL_ADDRESS][DOMAIN_NAME]"
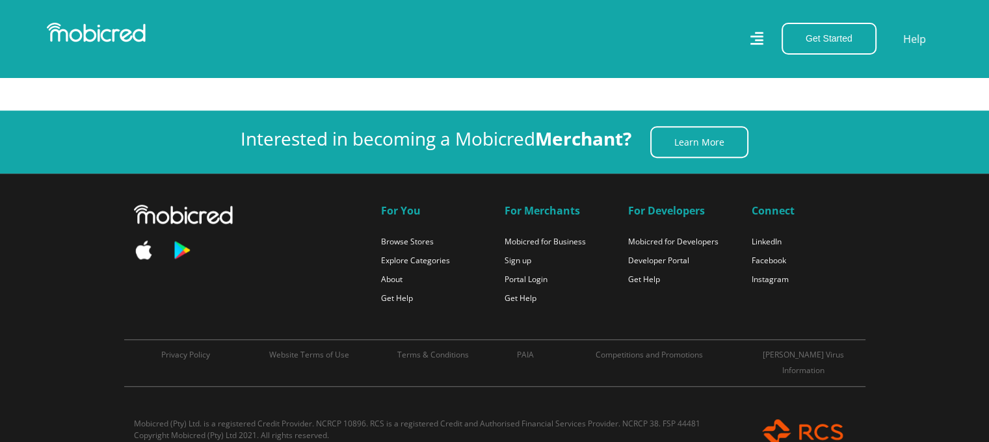
scroll to position [882, 0]
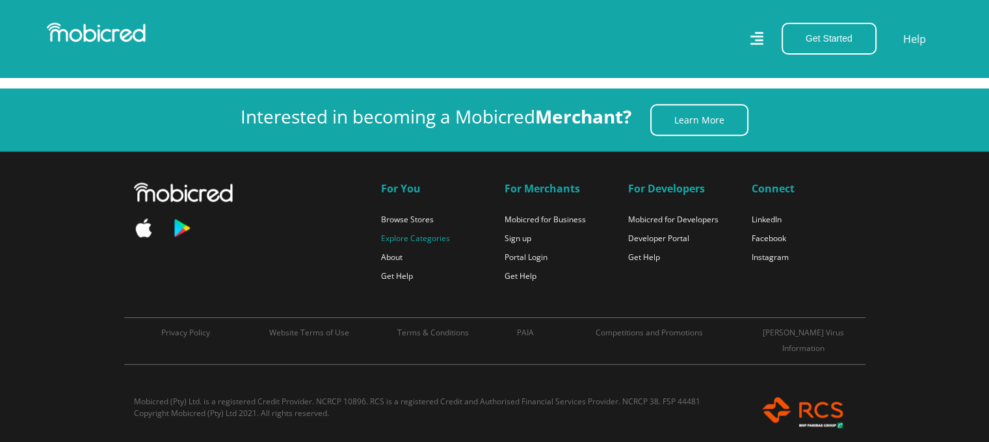
click at [423, 233] on link "Explore Categories" at bounding box center [415, 238] width 69 height 11
click at [551, 215] on link "Mobicred for Business" at bounding box center [544, 219] width 81 height 11
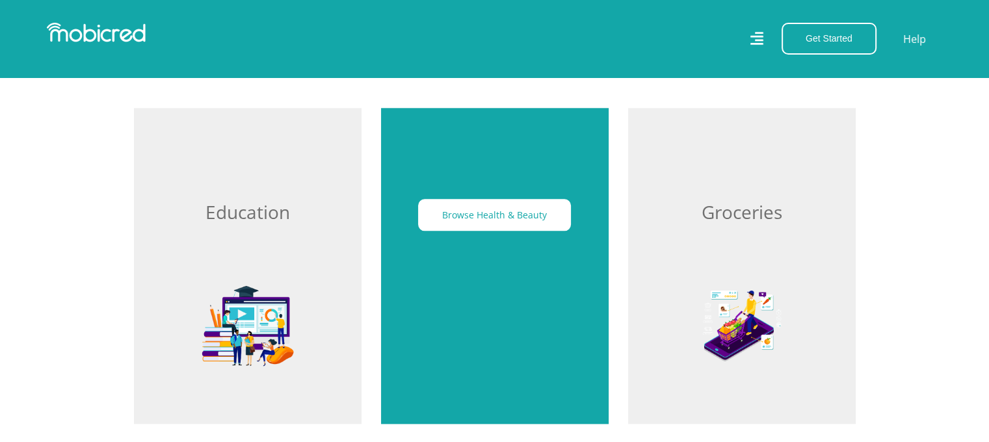
scroll to position [1495, 0]
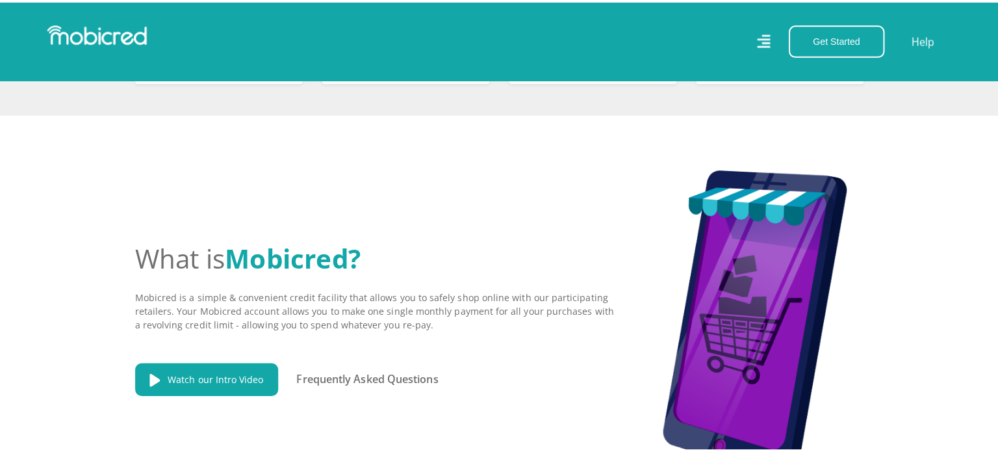
scroll to position [780, 0]
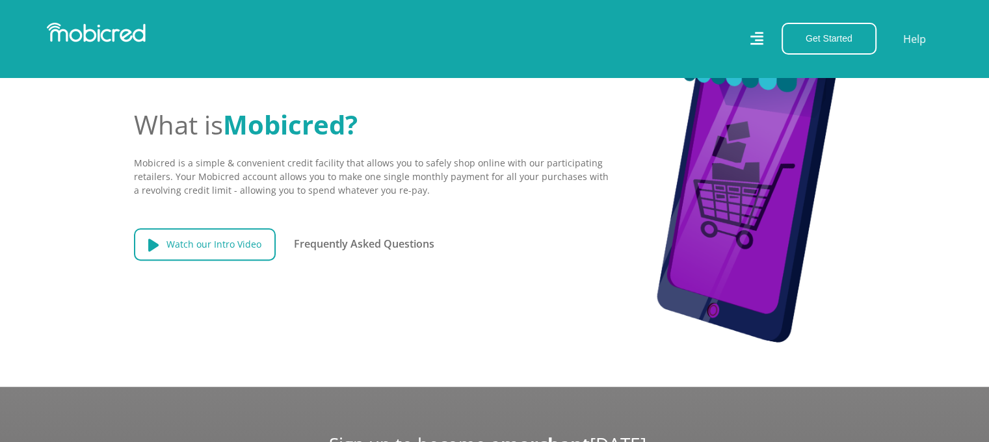
click at [238, 249] on link "Watch our Intro Video" at bounding box center [205, 244] width 142 height 33
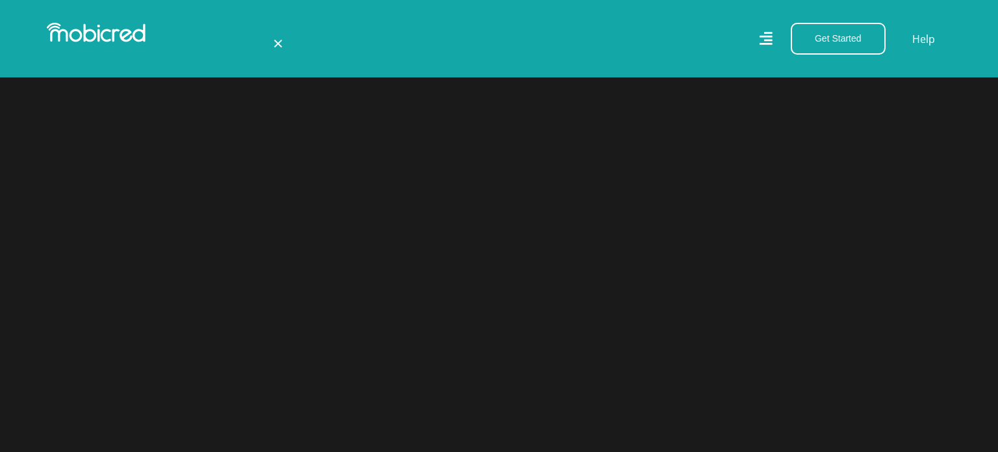
scroll to position [0, 494]
click at [279, 41] on span "×" at bounding box center [278, 43] width 10 height 25
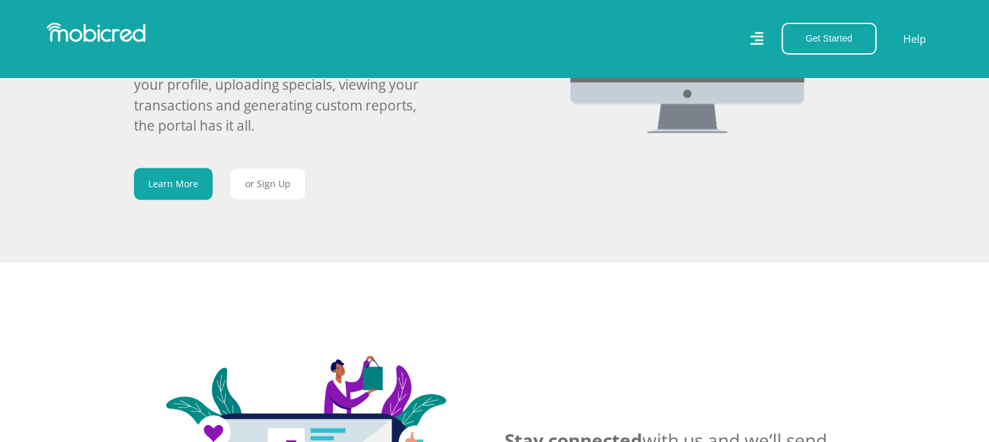
scroll to position [2015, 0]
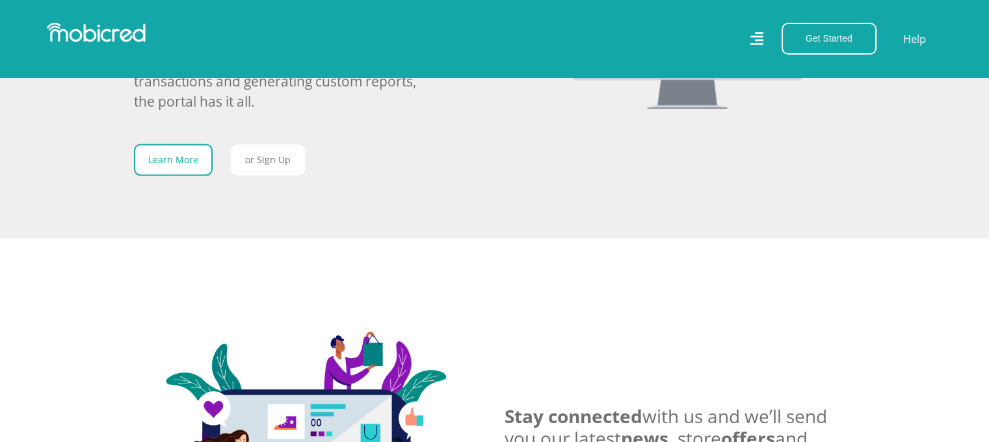
click at [190, 176] on link "Learn More" at bounding box center [173, 160] width 79 height 32
